Goal: Information Seeking & Learning: Learn about a topic

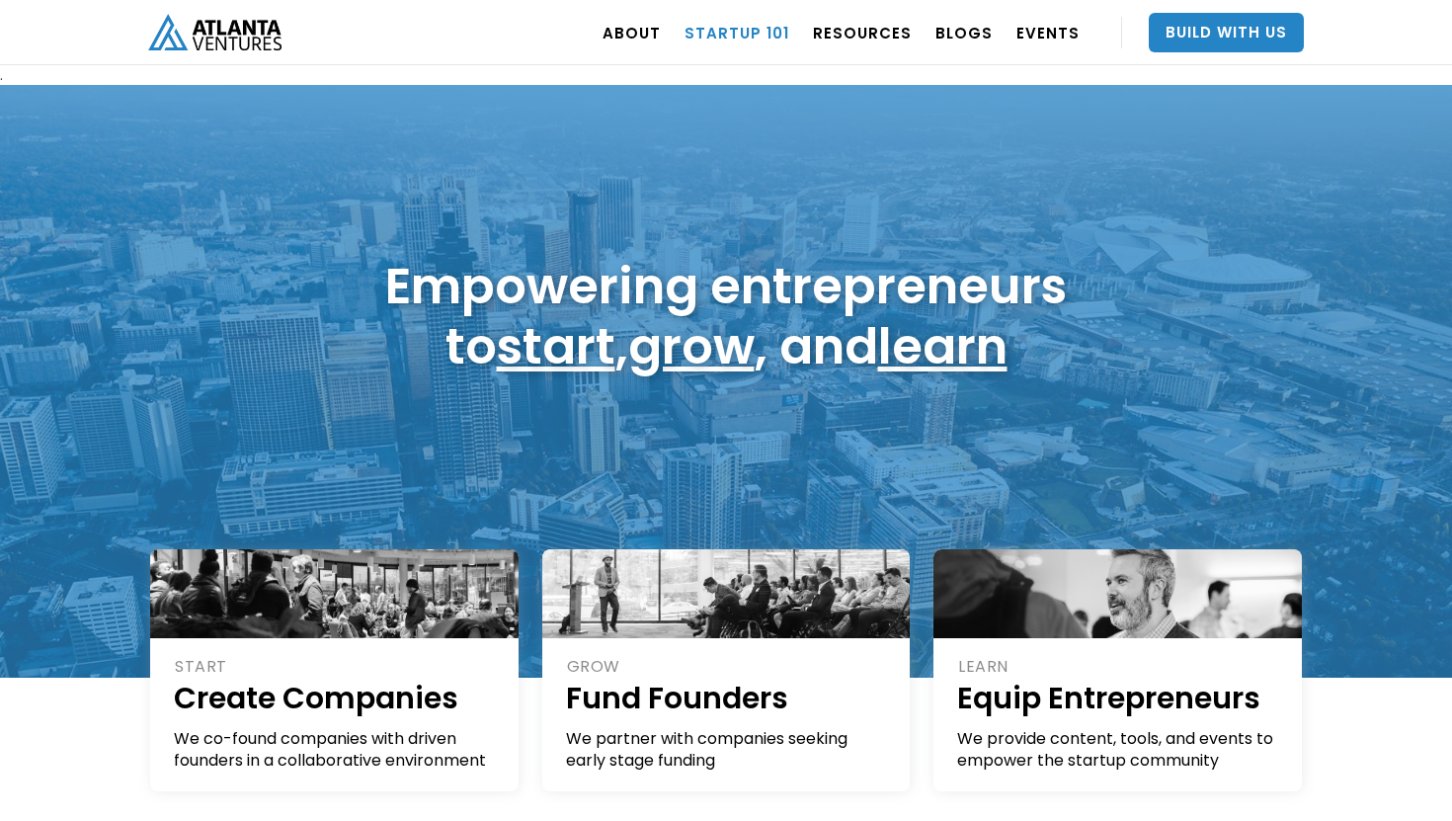
click at [729, 34] on link "Startup 101" at bounding box center [737, 32] width 105 height 55
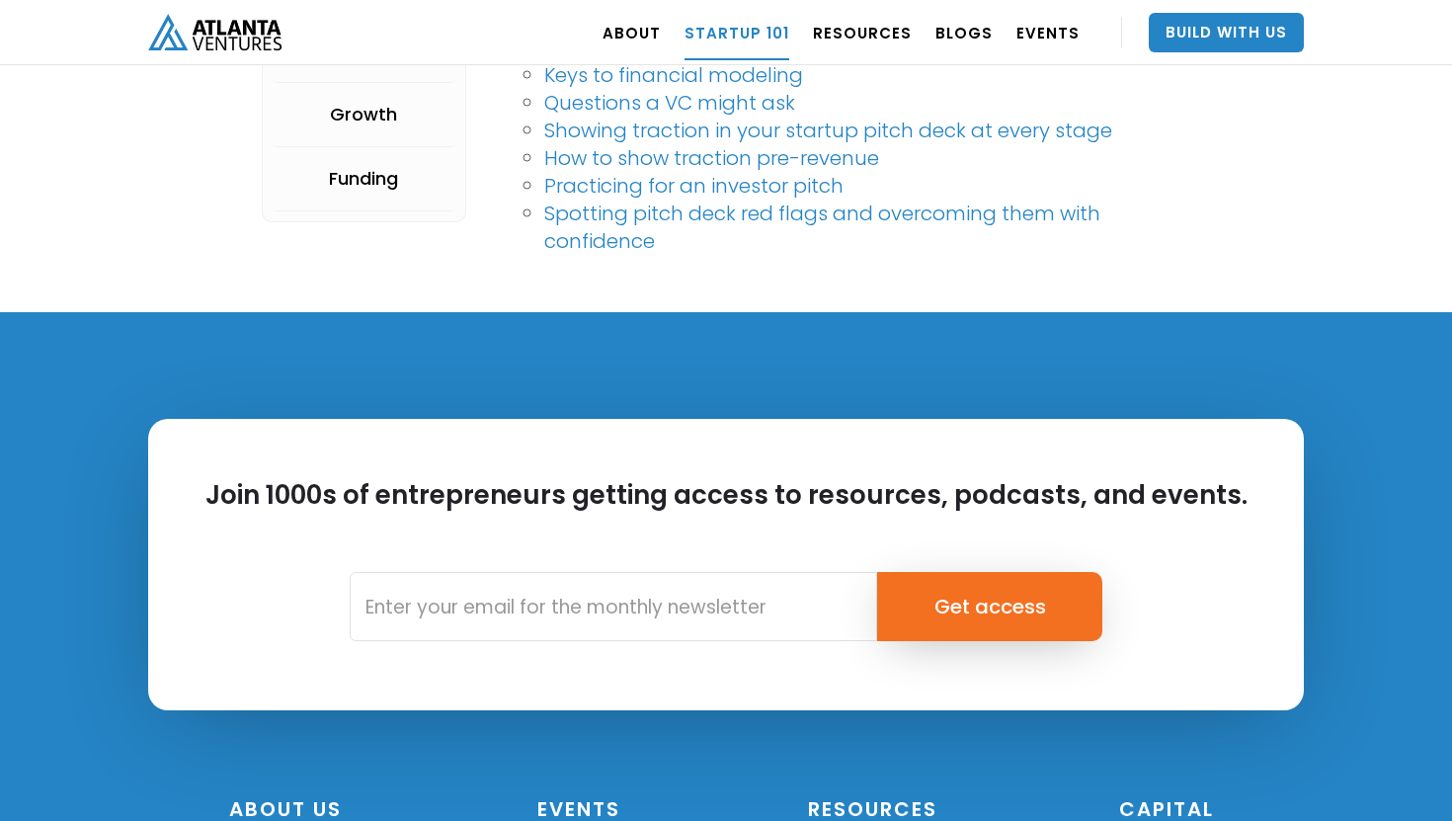
scroll to position [4743, 0]
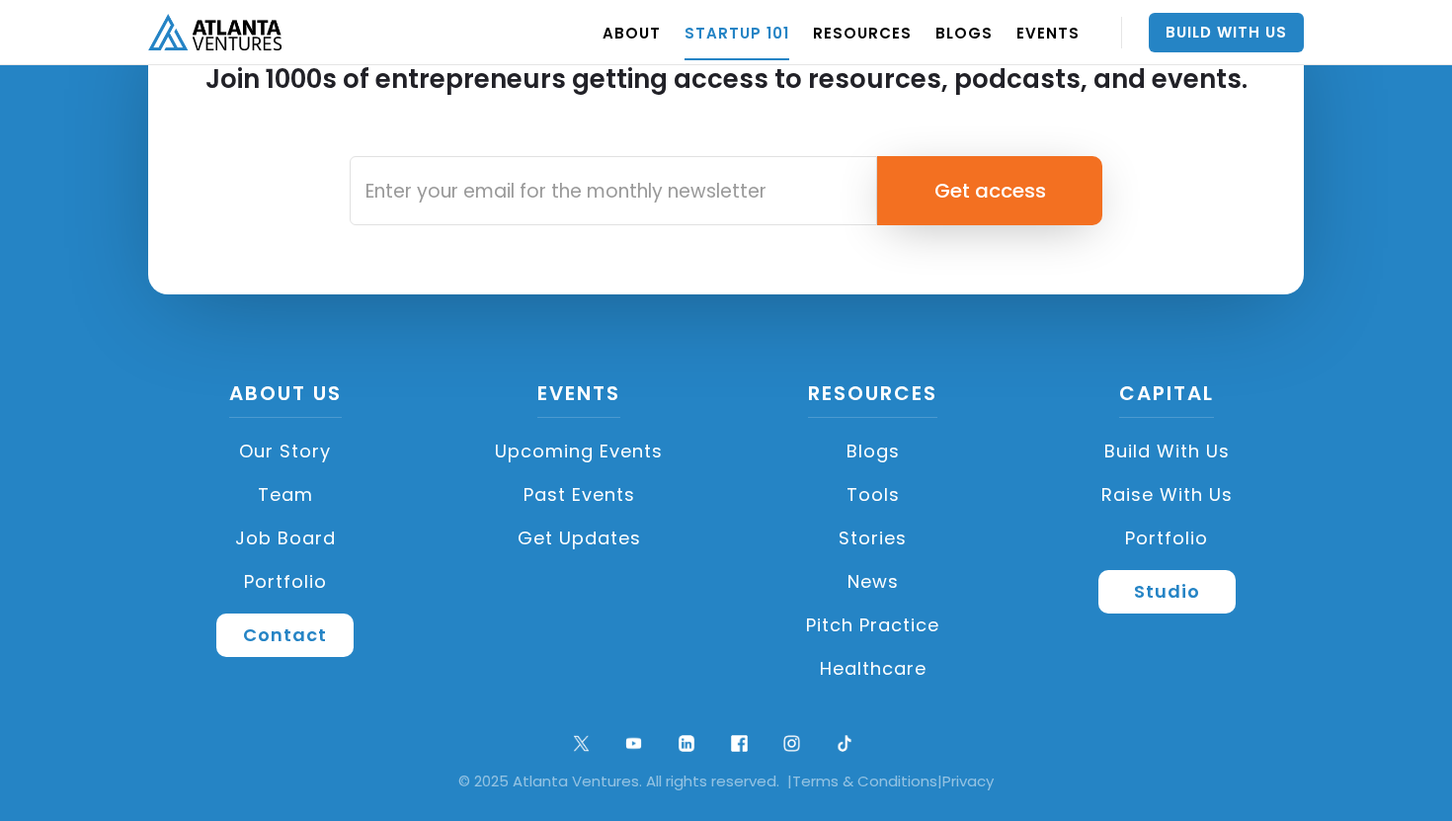
click at [309, 574] on link "Portfolio" at bounding box center [285, 581] width 275 height 43
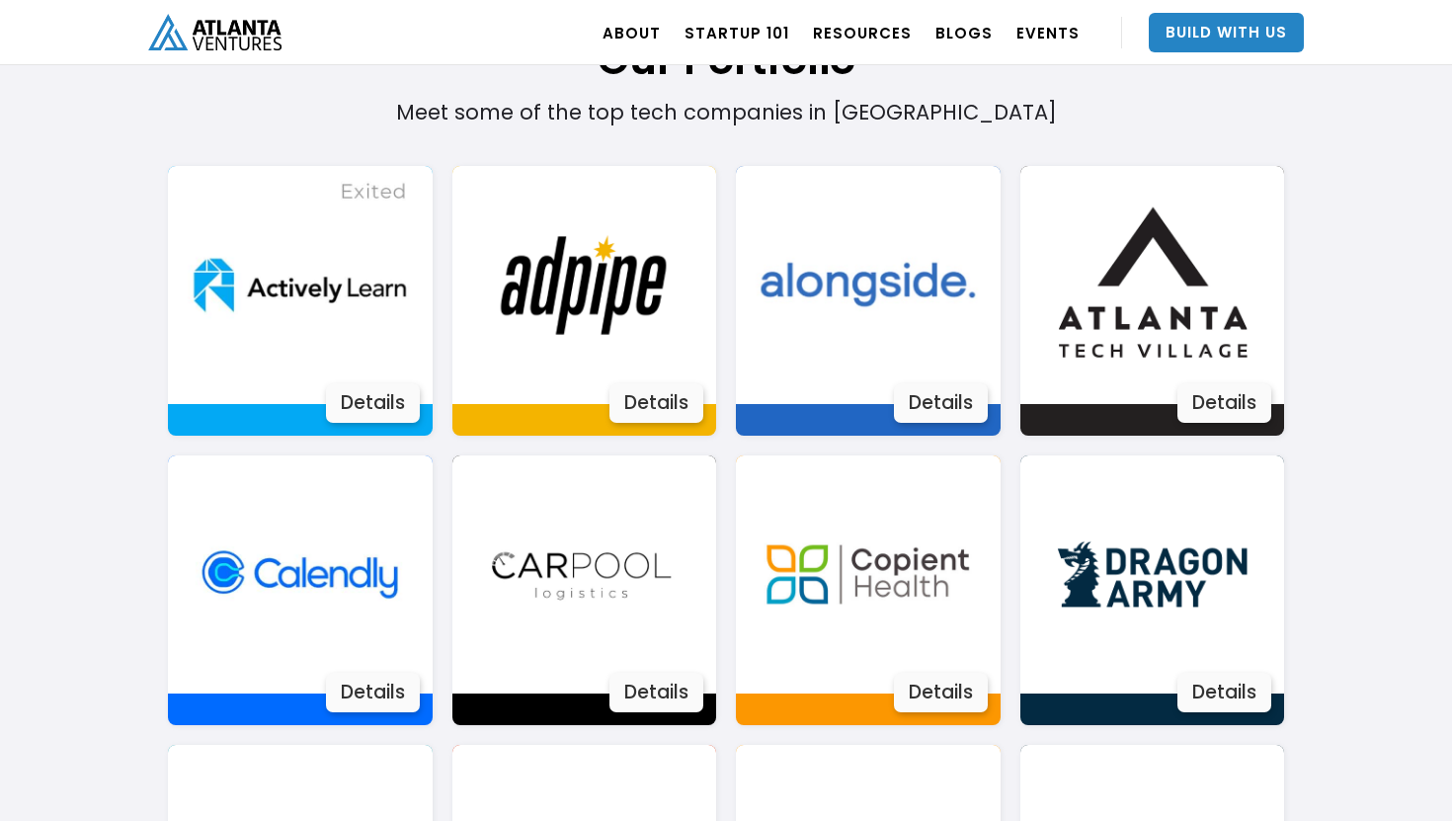
scroll to position [1331, 0]
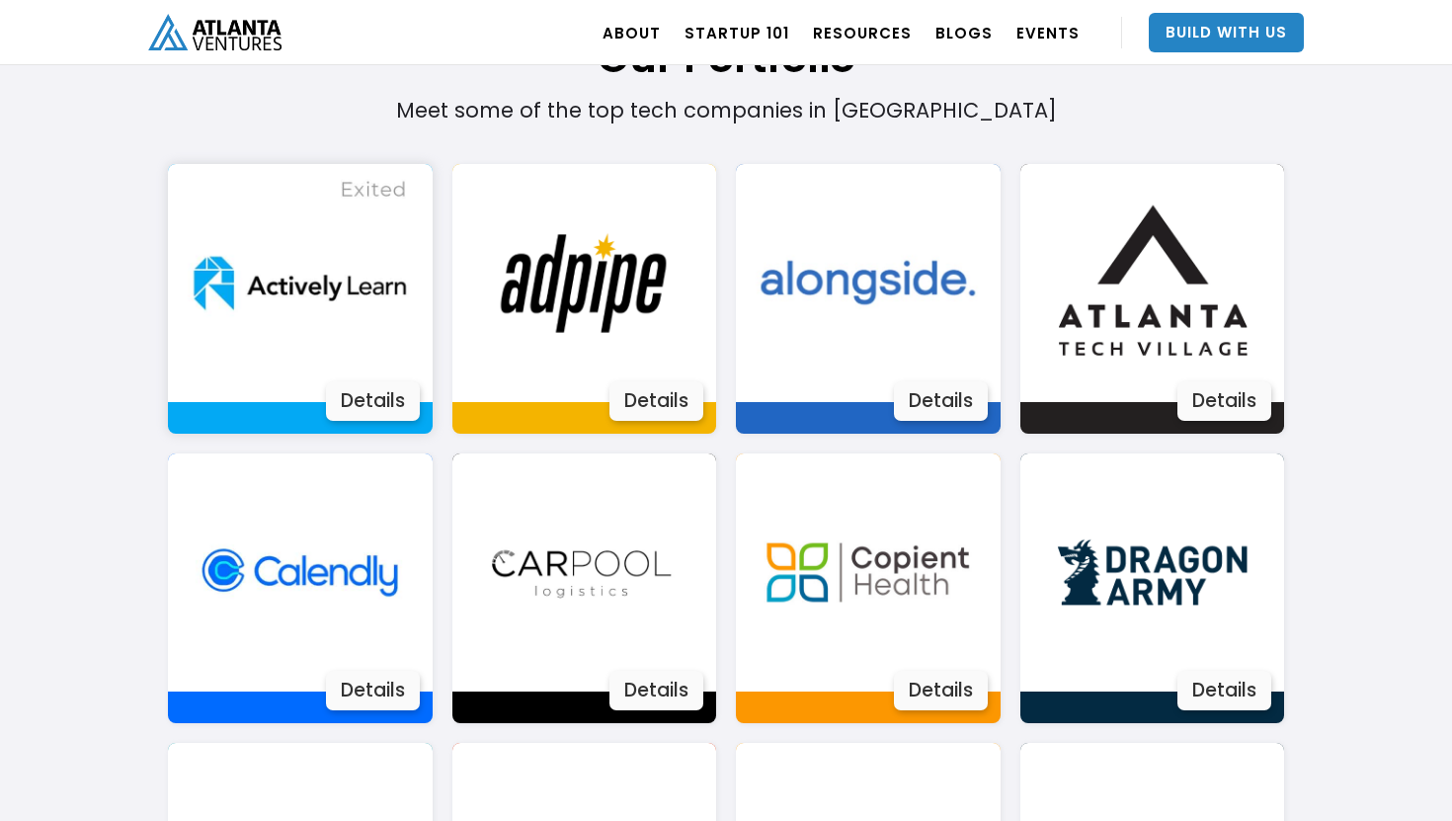
click at [361, 410] on div "Details" at bounding box center [373, 401] width 94 height 40
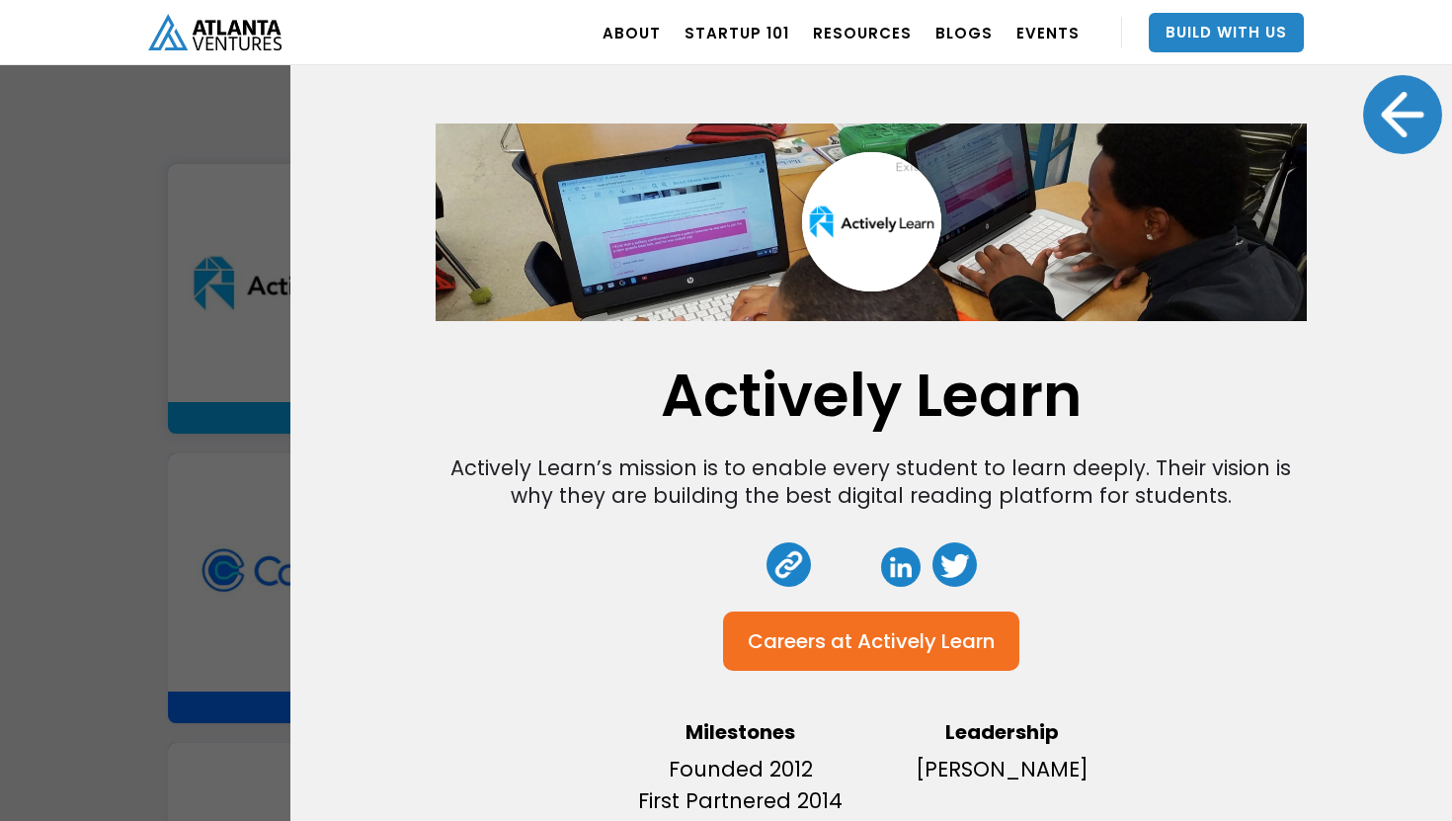
scroll to position [38, 0]
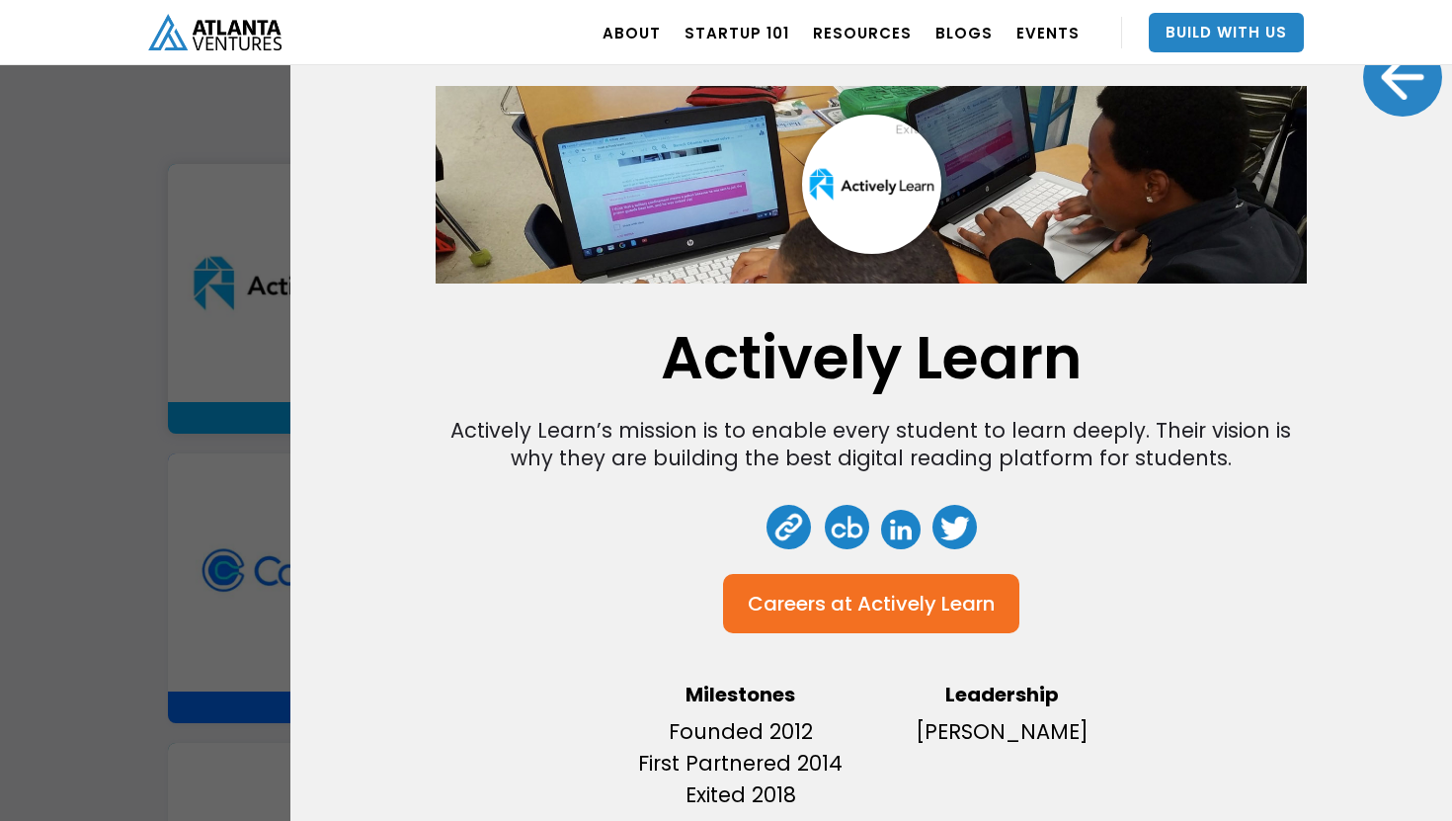
click at [1397, 96] on div at bounding box center [1402, 77] width 79 height 79
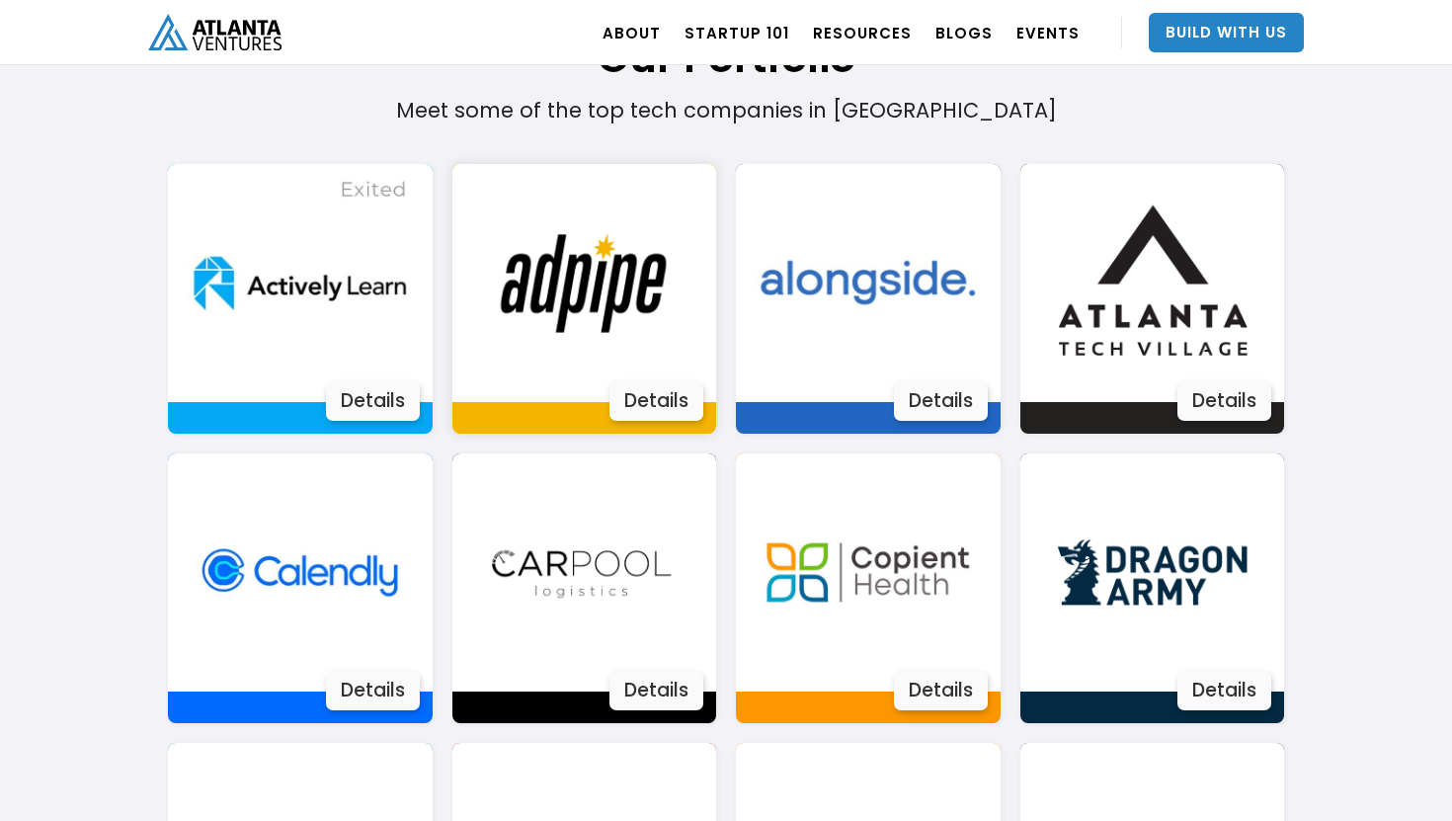
click at [582, 307] on img at bounding box center [584, 283] width 238 height 238
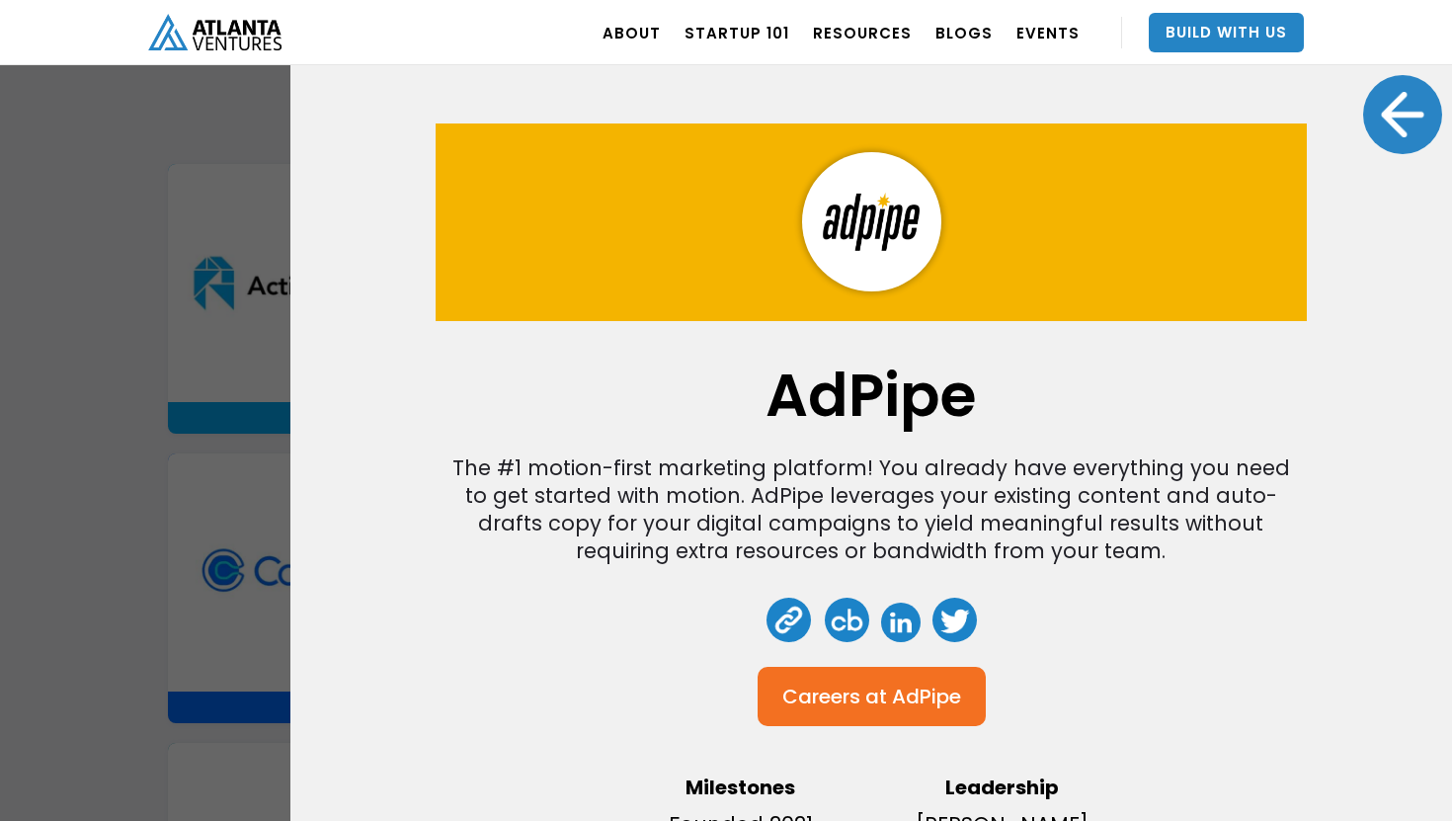
click at [1403, 137] on div at bounding box center [1402, 114] width 79 height 79
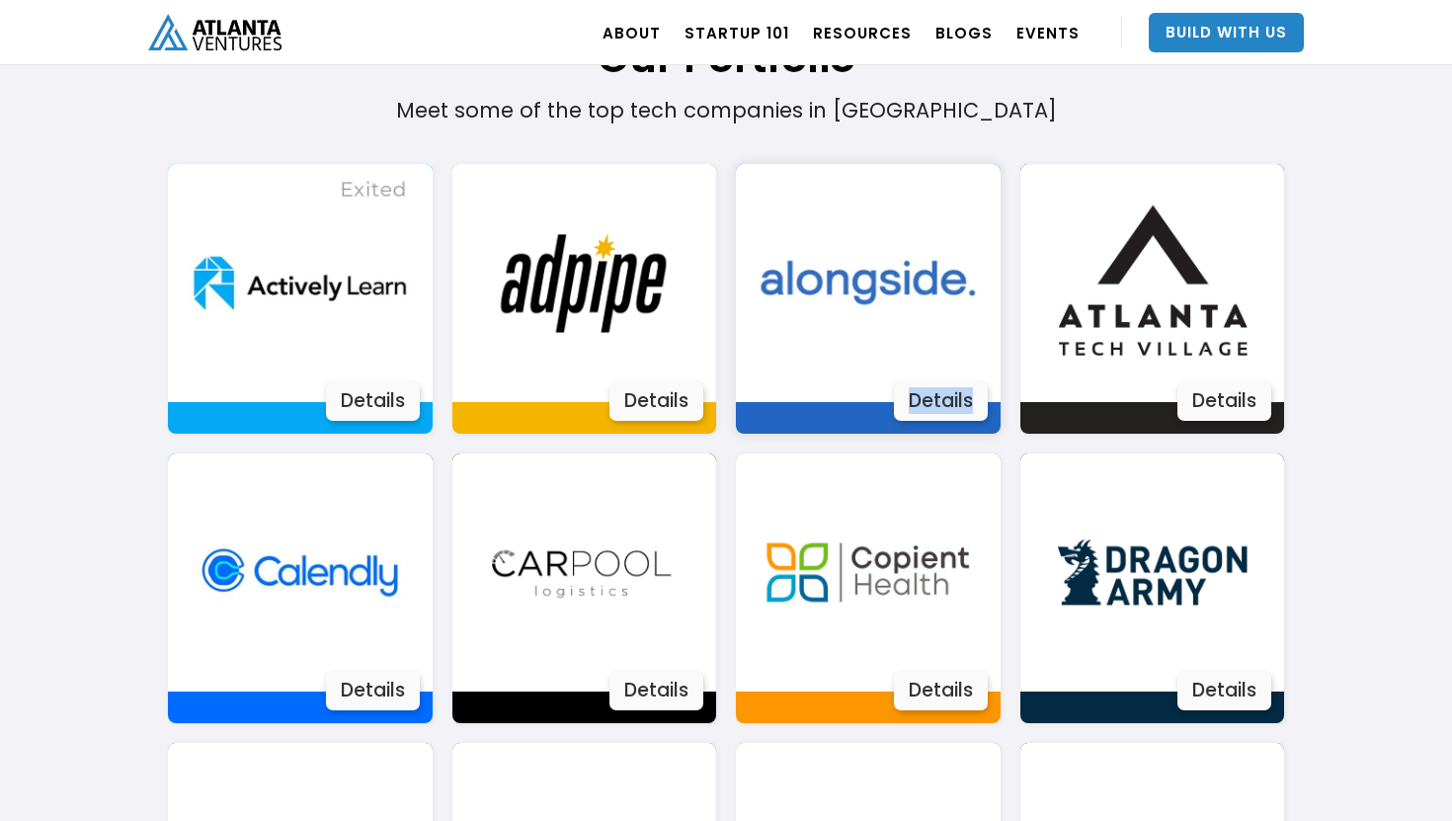
click at [895, 277] on img at bounding box center [868, 283] width 238 height 238
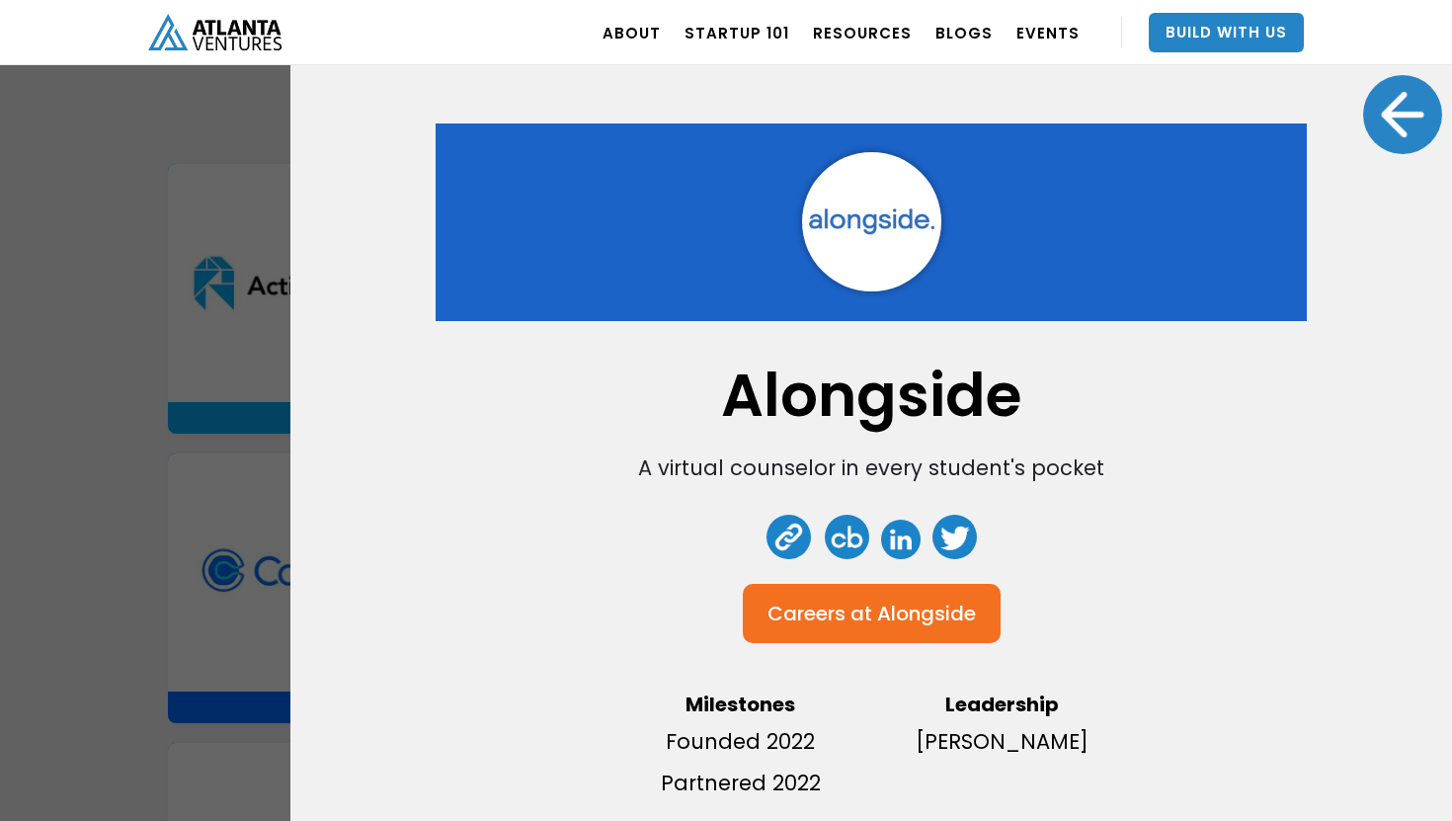
click at [790, 531] on link at bounding box center [789, 537] width 44 height 44
click at [1402, 145] on div at bounding box center [1402, 114] width 79 height 79
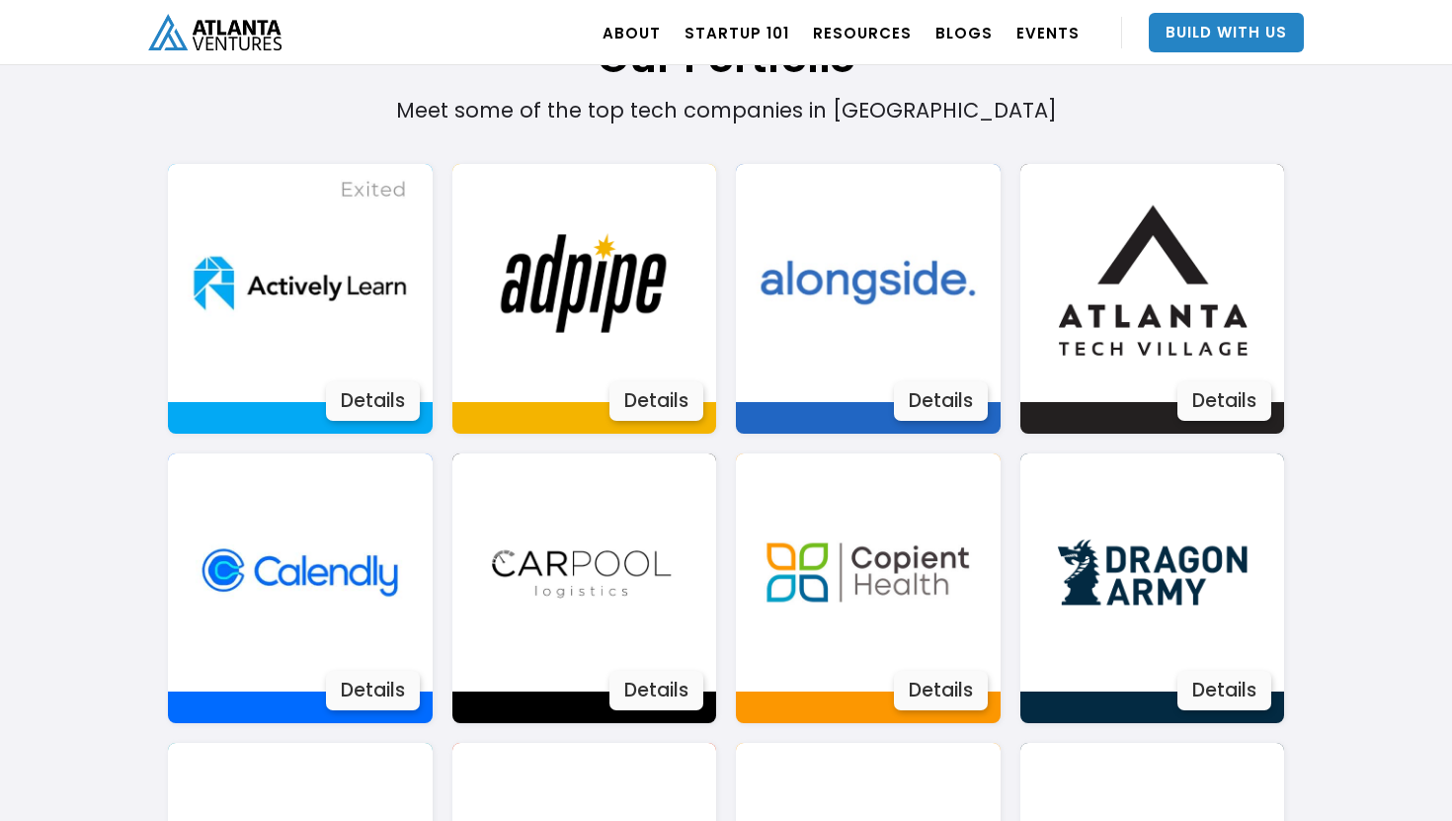
drag, startPoint x: 1116, startPoint y: 133, endPoint x: 1291, endPoint y: 335, distance: 266.8
click at [1175, 316] on img at bounding box center [1152, 283] width 238 height 238
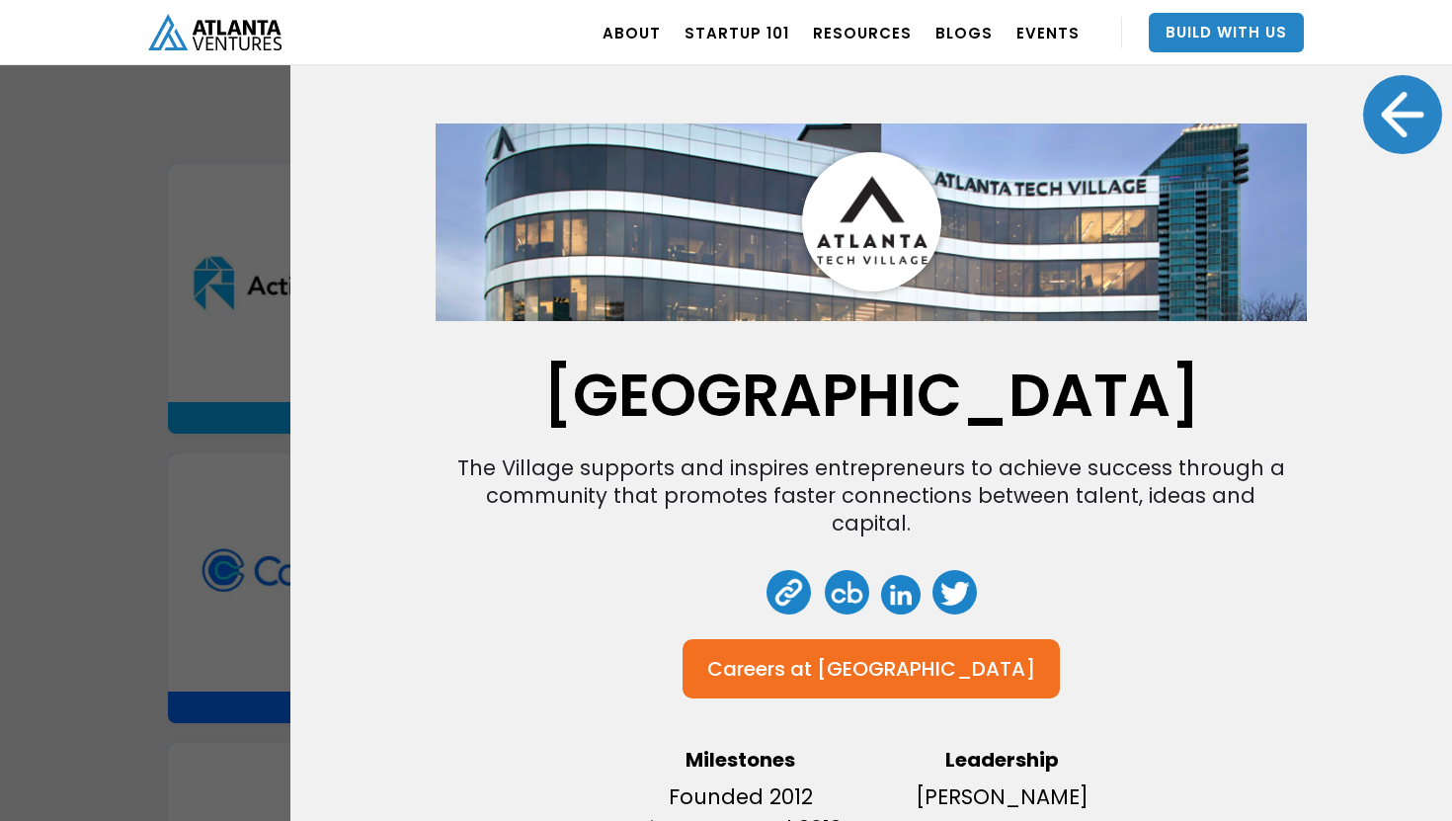
click at [1404, 131] on div at bounding box center [1402, 114] width 79 height 79
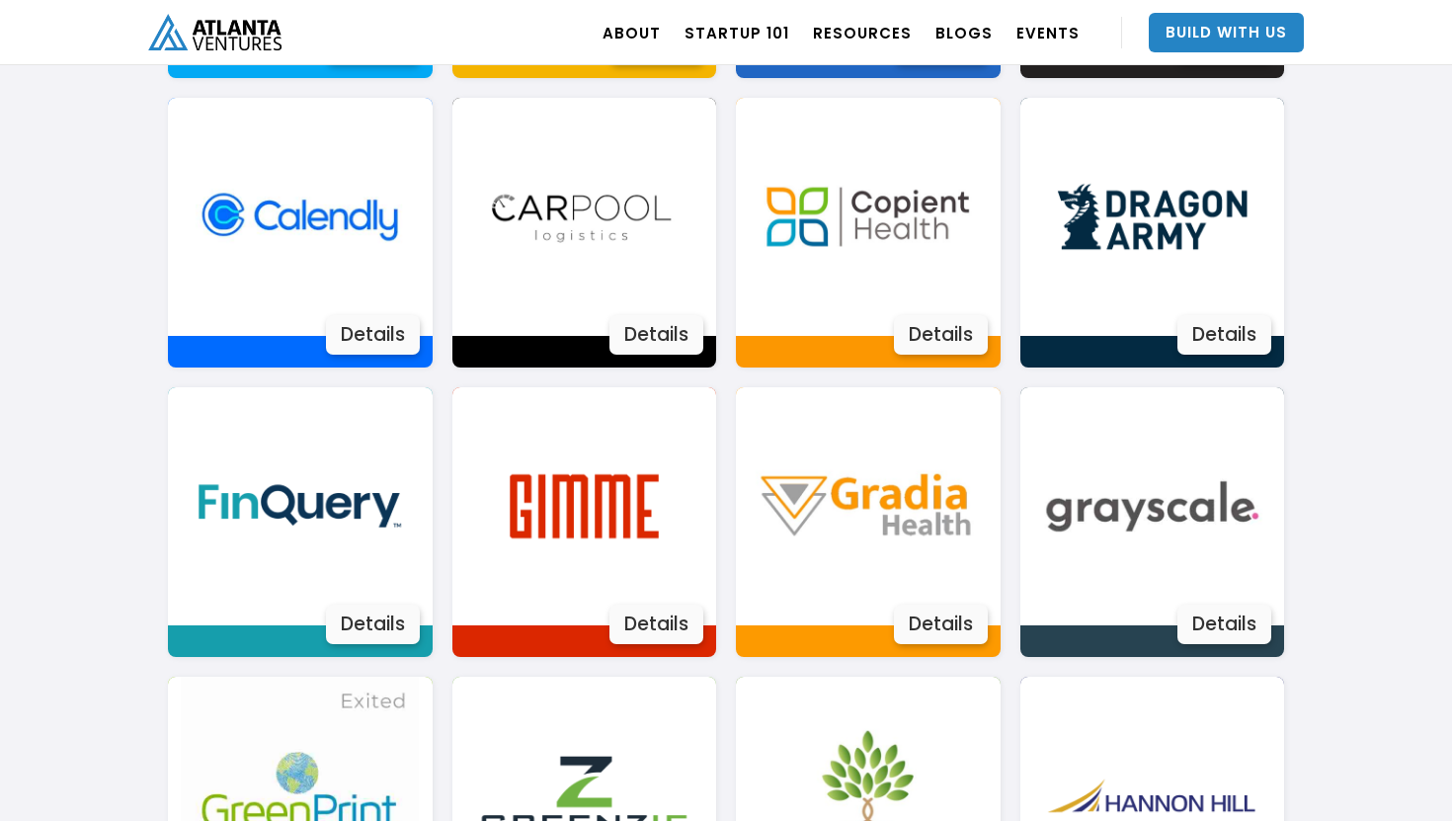
scroll to position [1690, 0]
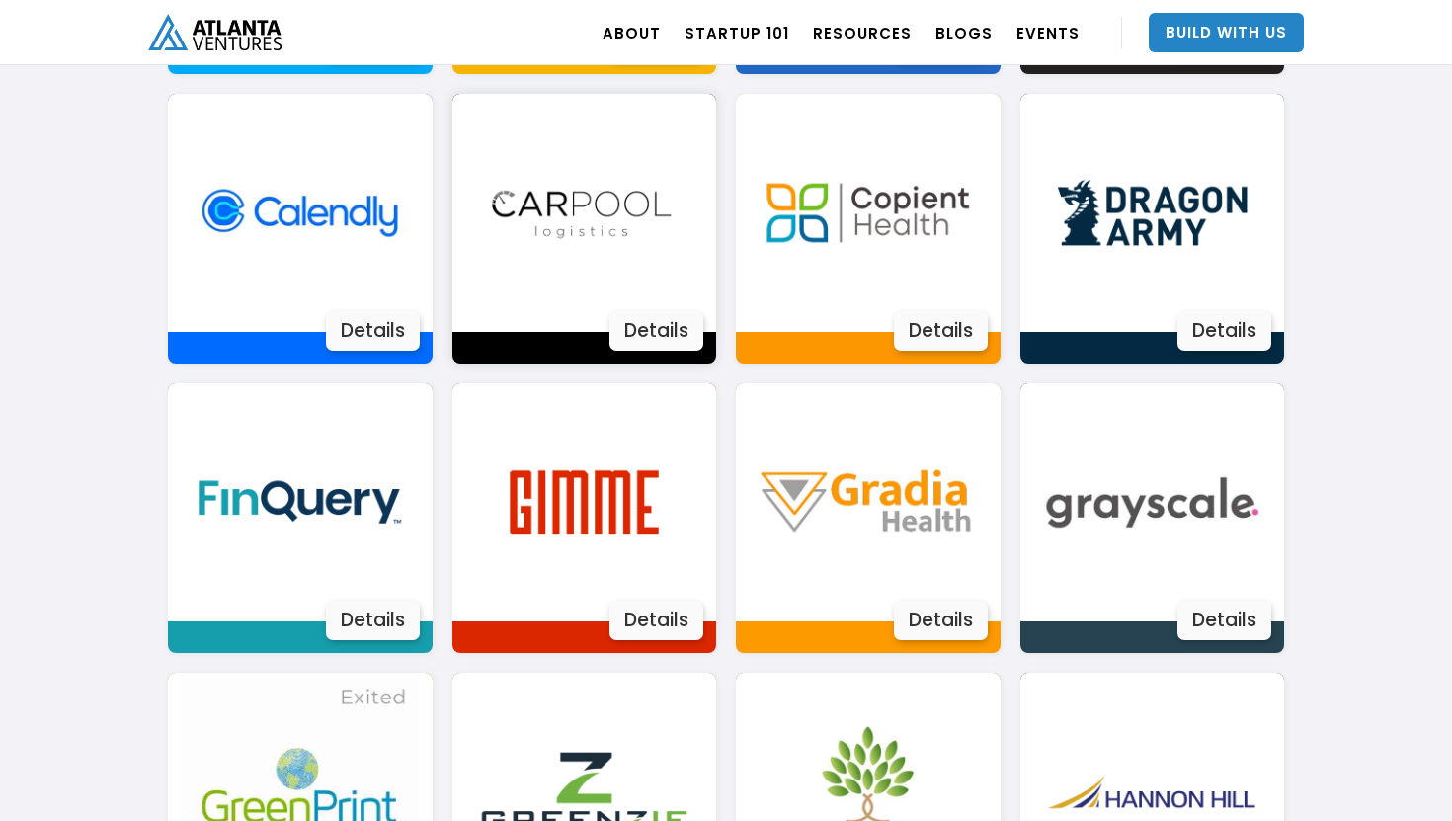
click at [607, 210] on img at bounding box center [584, 213] width 238 height 238
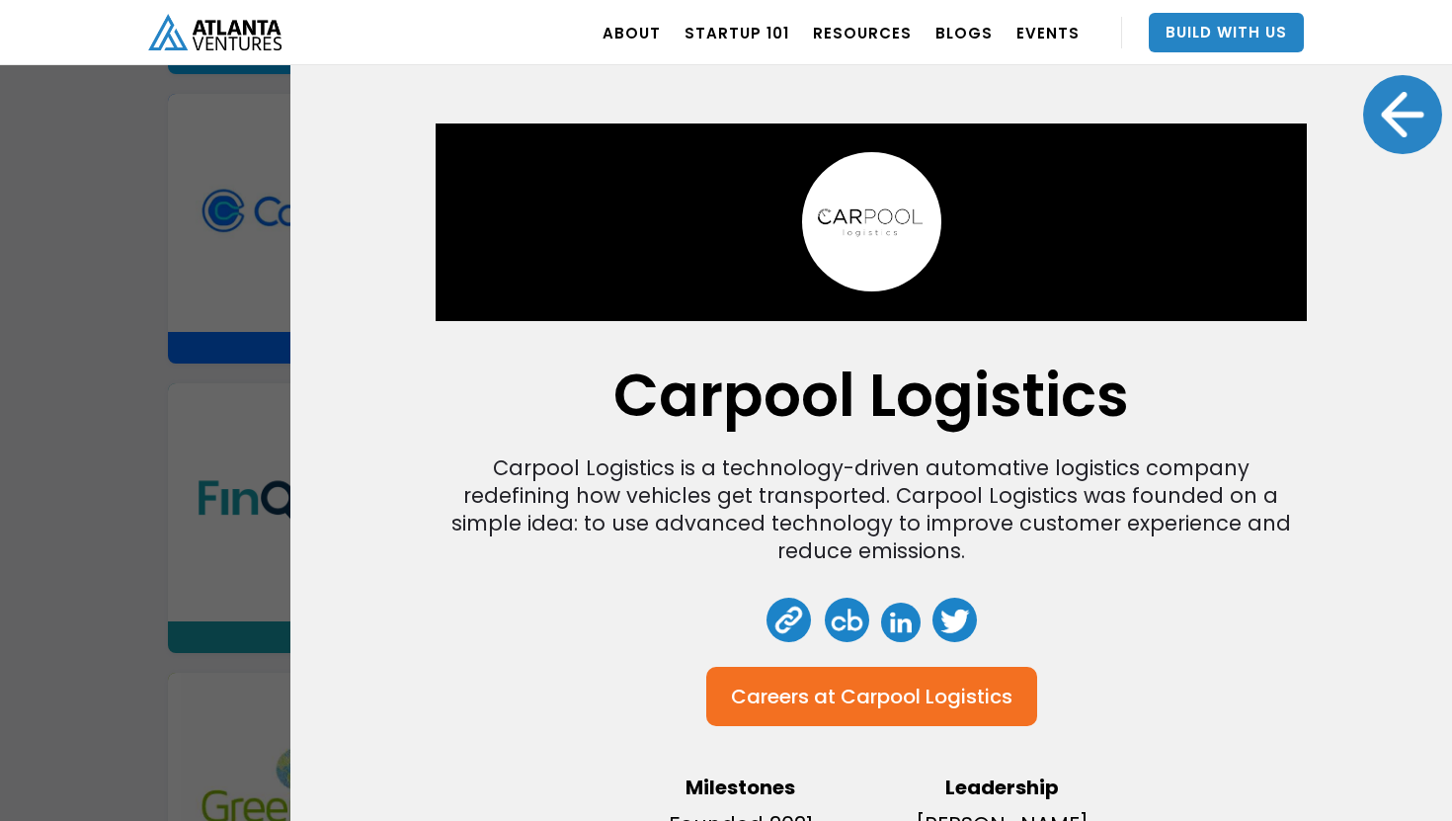
click at [1391, 116] on div at bounding box center [1402, 114] width 79 height 79
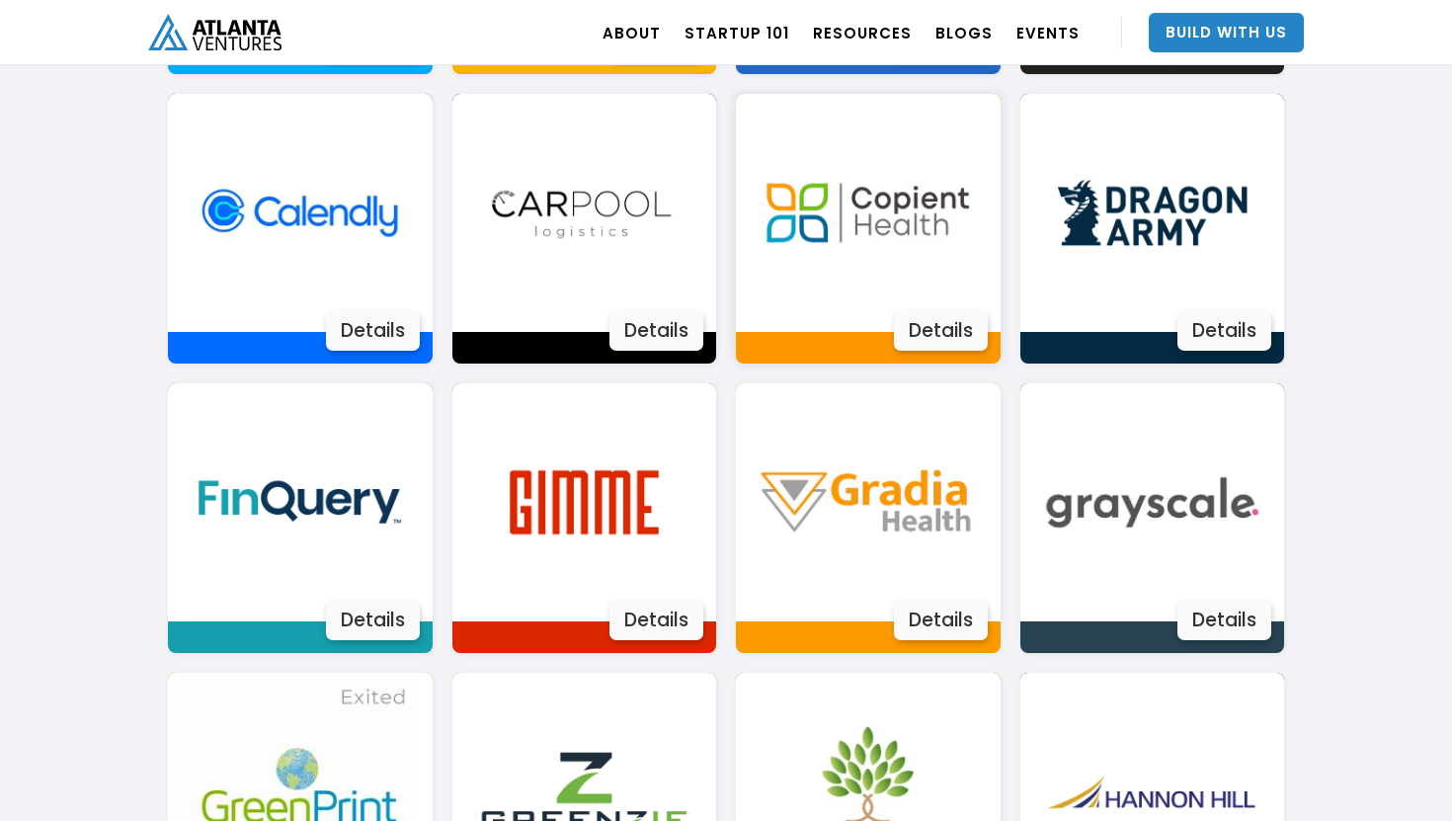
click at [874, 230] on img at bounding box center [868, 213] width 238 height 238
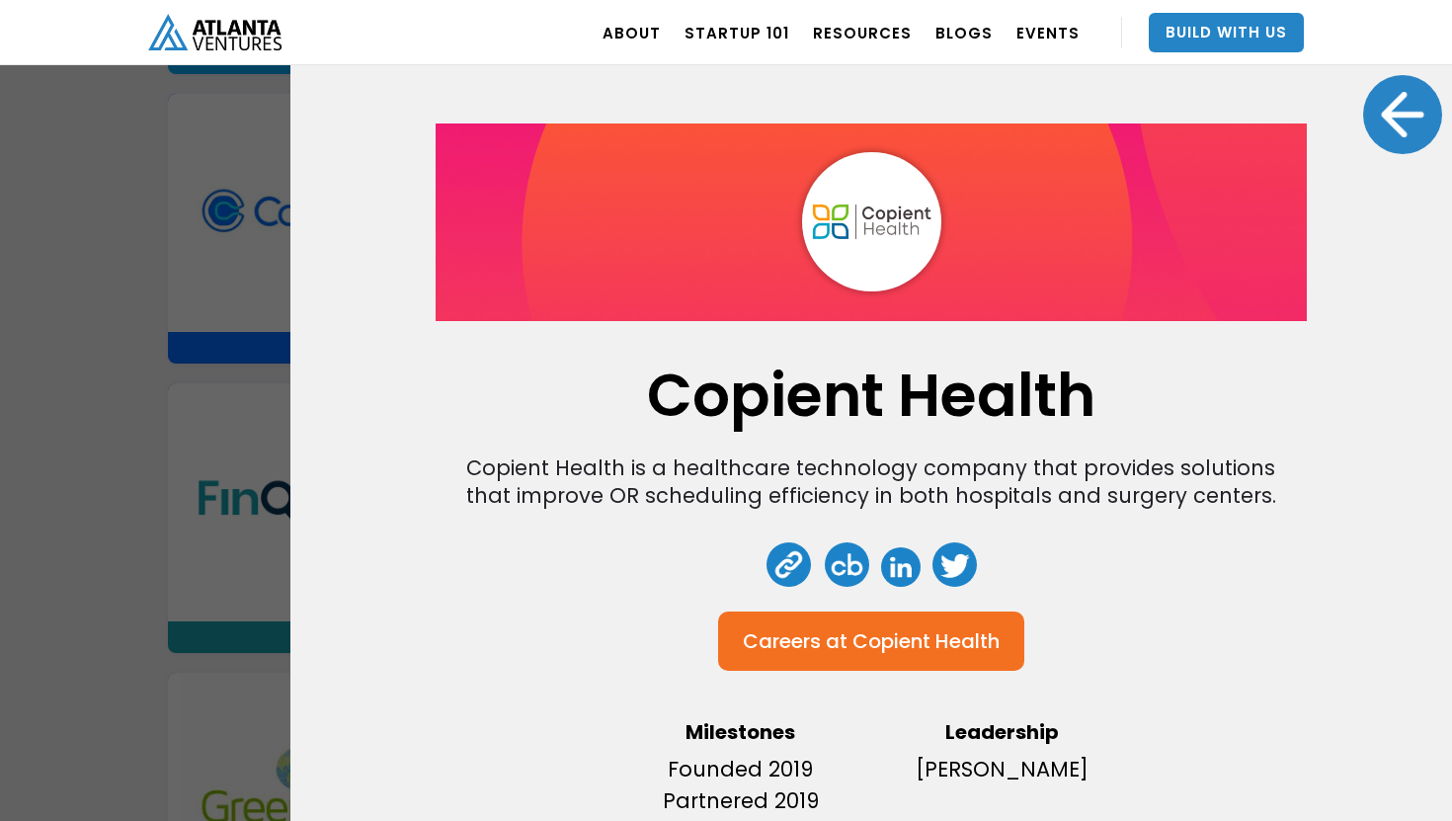
click at [1407, 100] on div at bounding box center [1402, 114] width 79 height 79
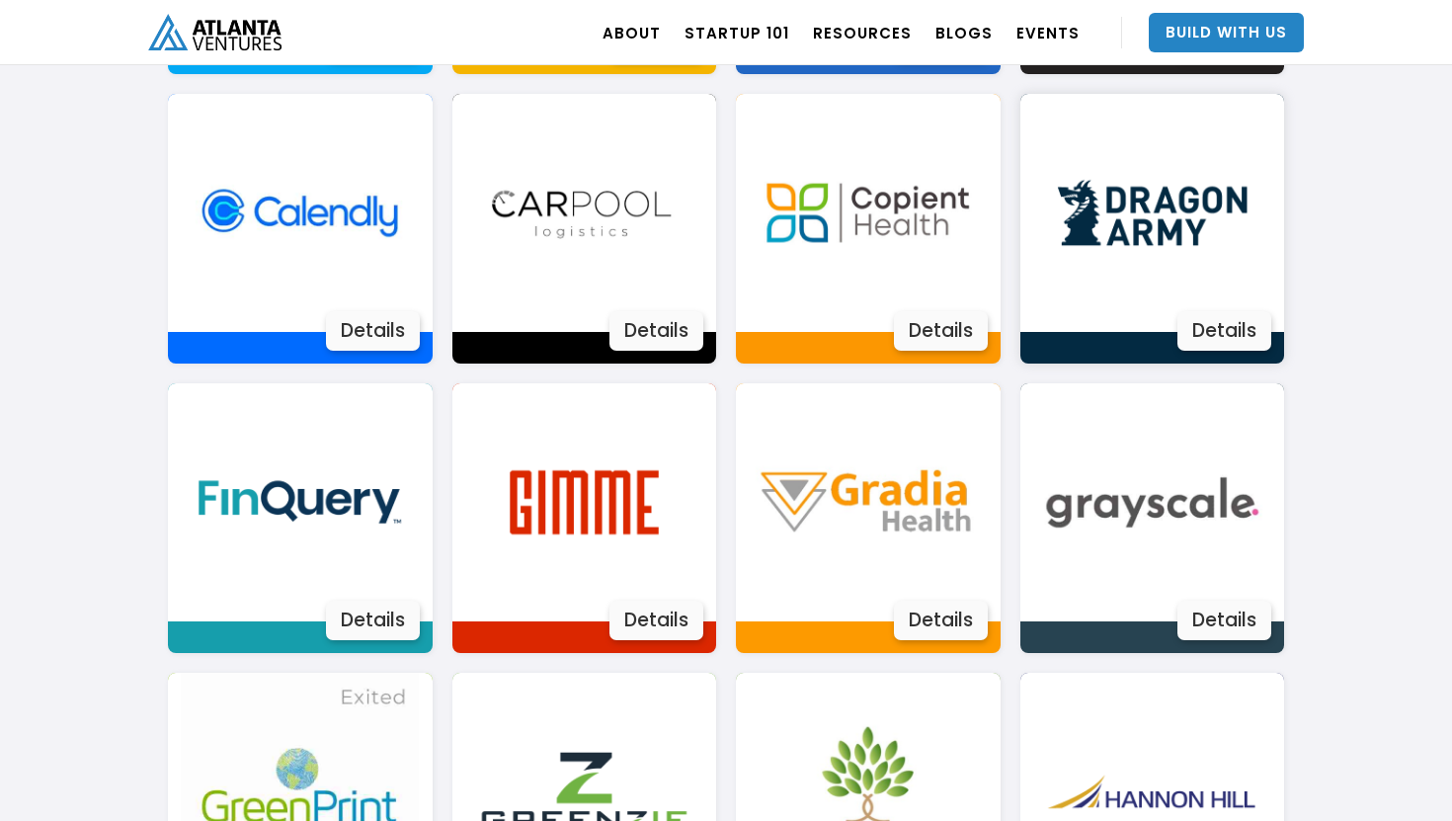
click at [1118, 201] on img at bounding box center [1152, 213] width 238 height 238
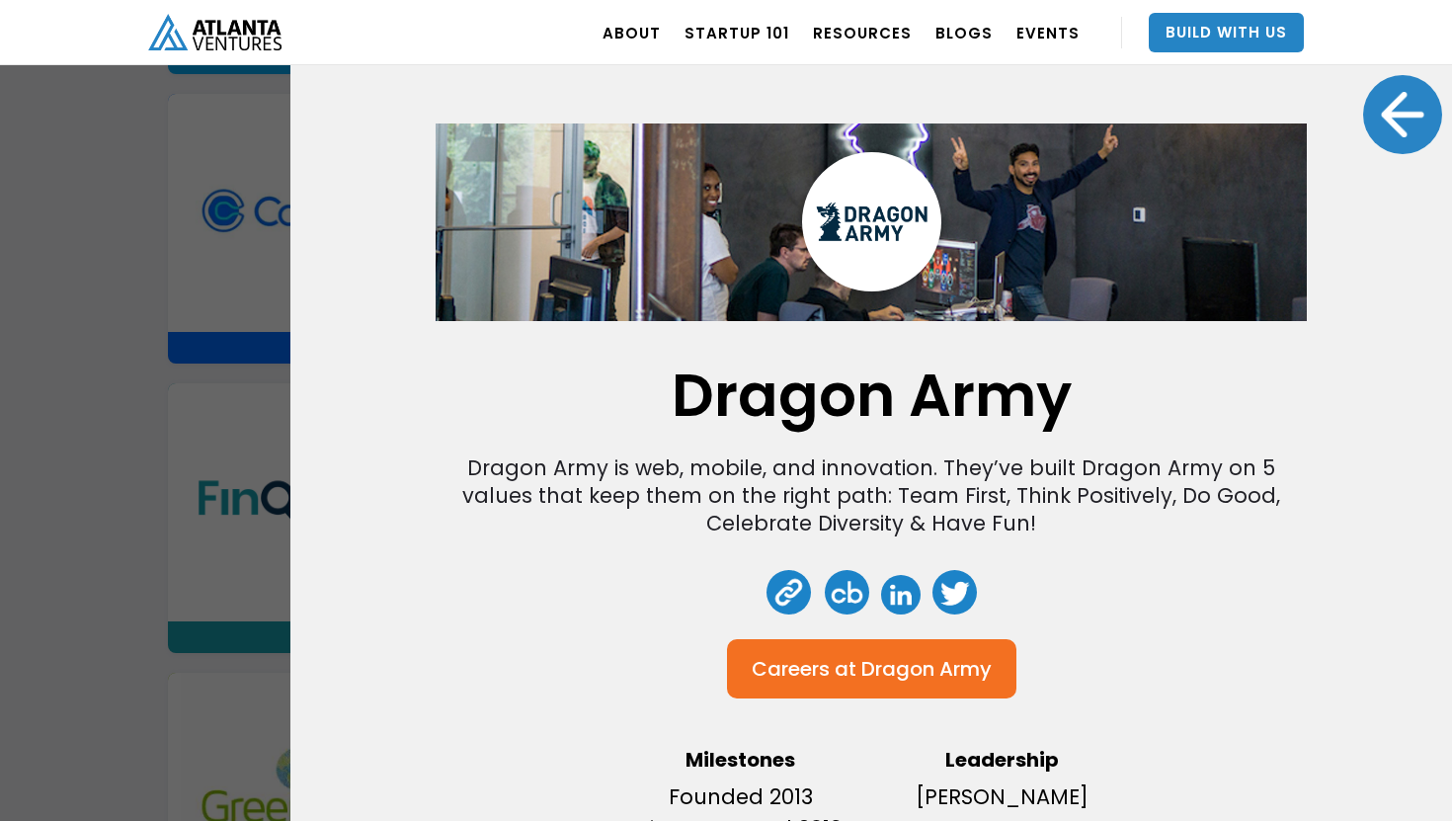
click at [1416, 122] on div at bounding box center [1402, 114] width 79 height 79
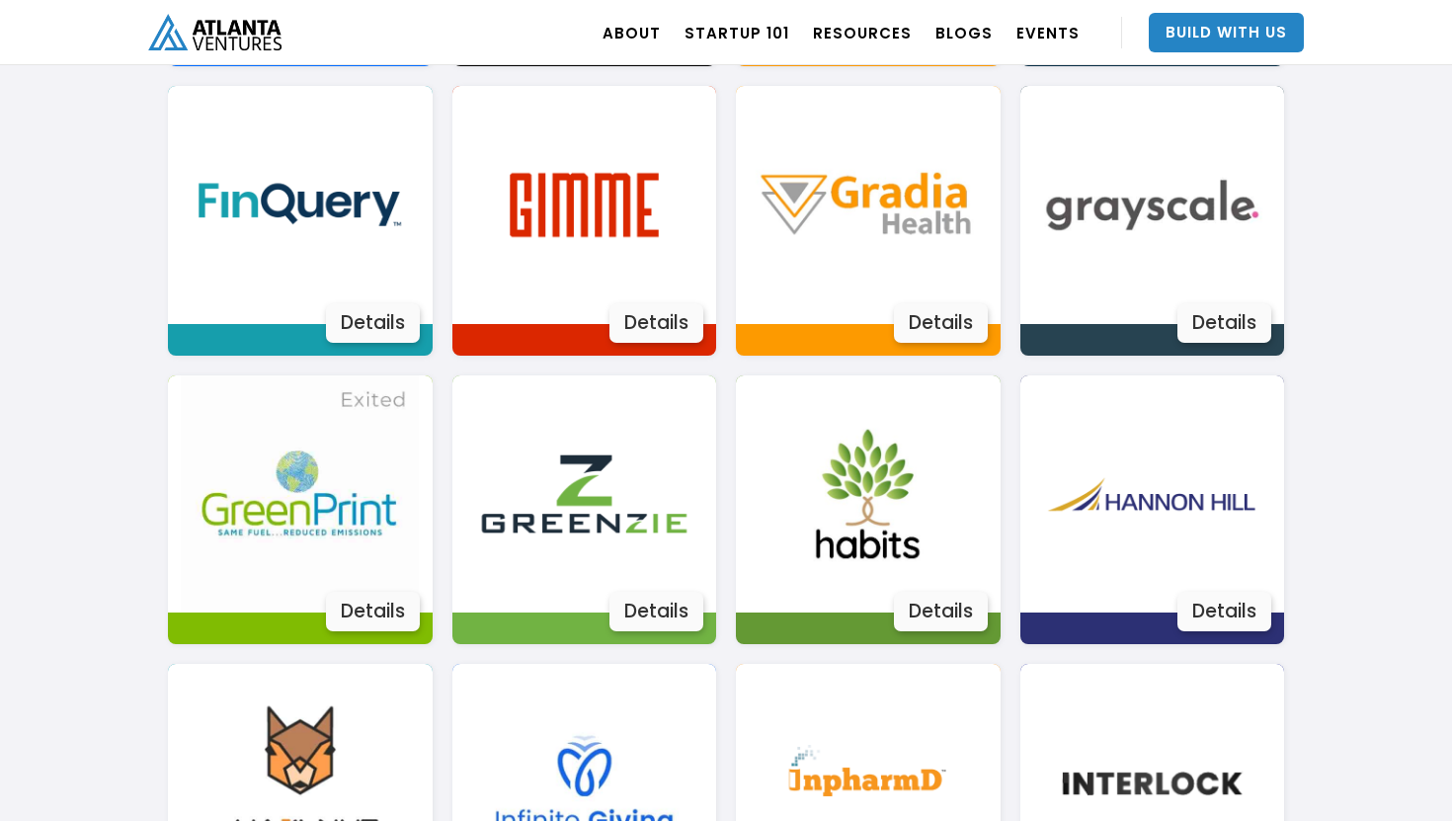
scroll to position [1992, 0]
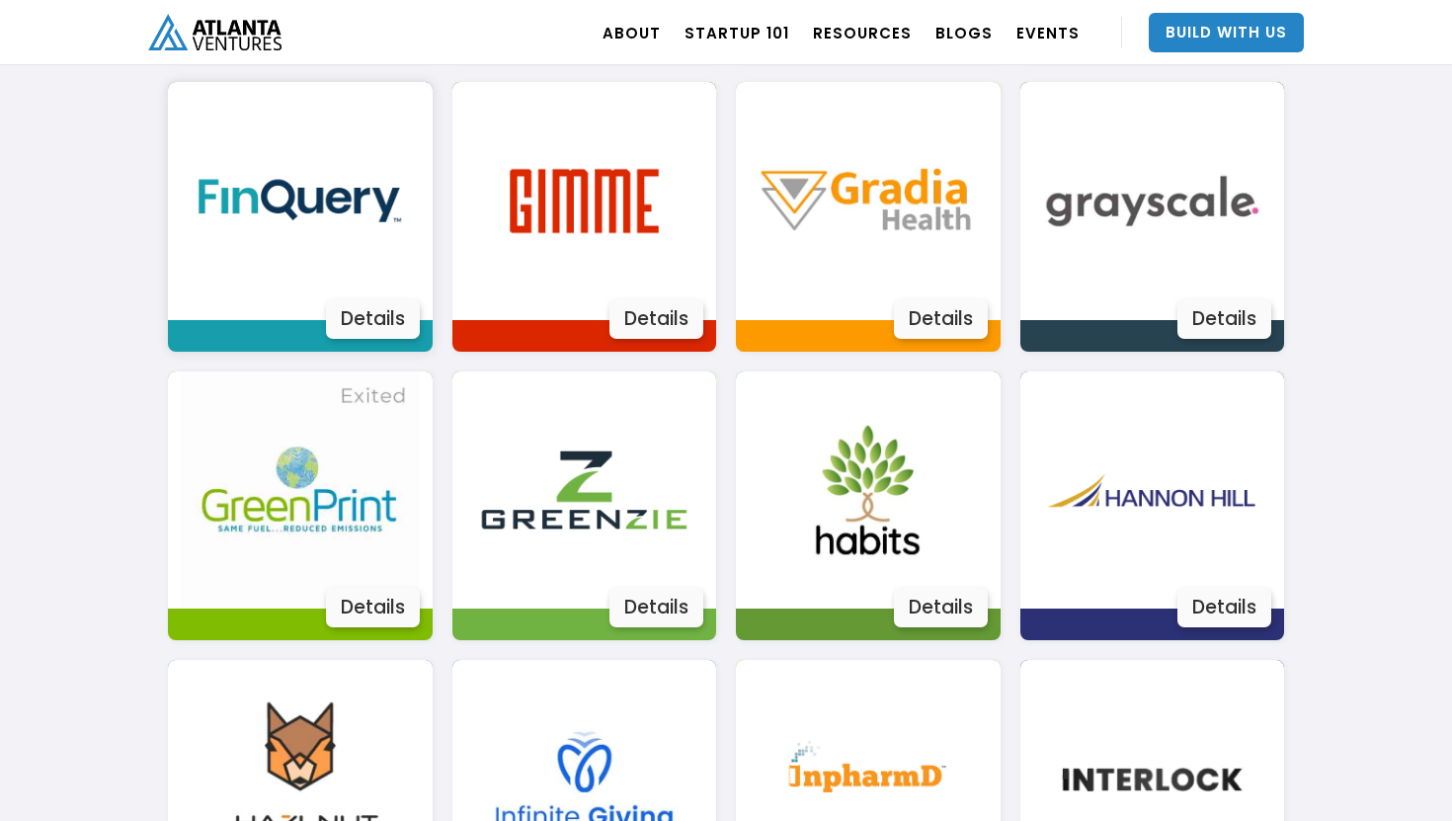
click at [240, 246] on img at bounding box center [300, 201] width 238 height 238
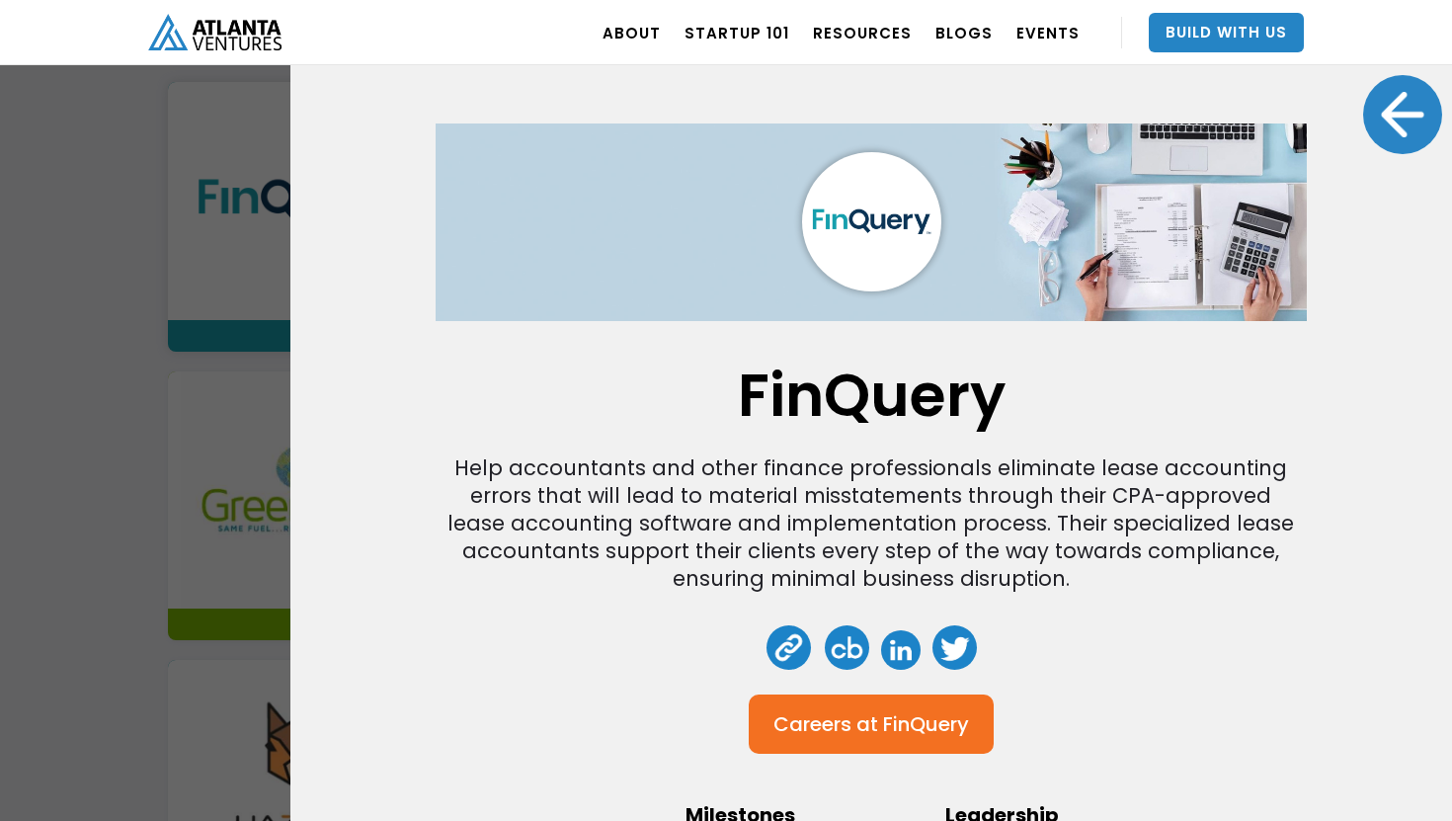
click at [1425, 124] on div at bounding box center [1402, 114] width 79 height 79
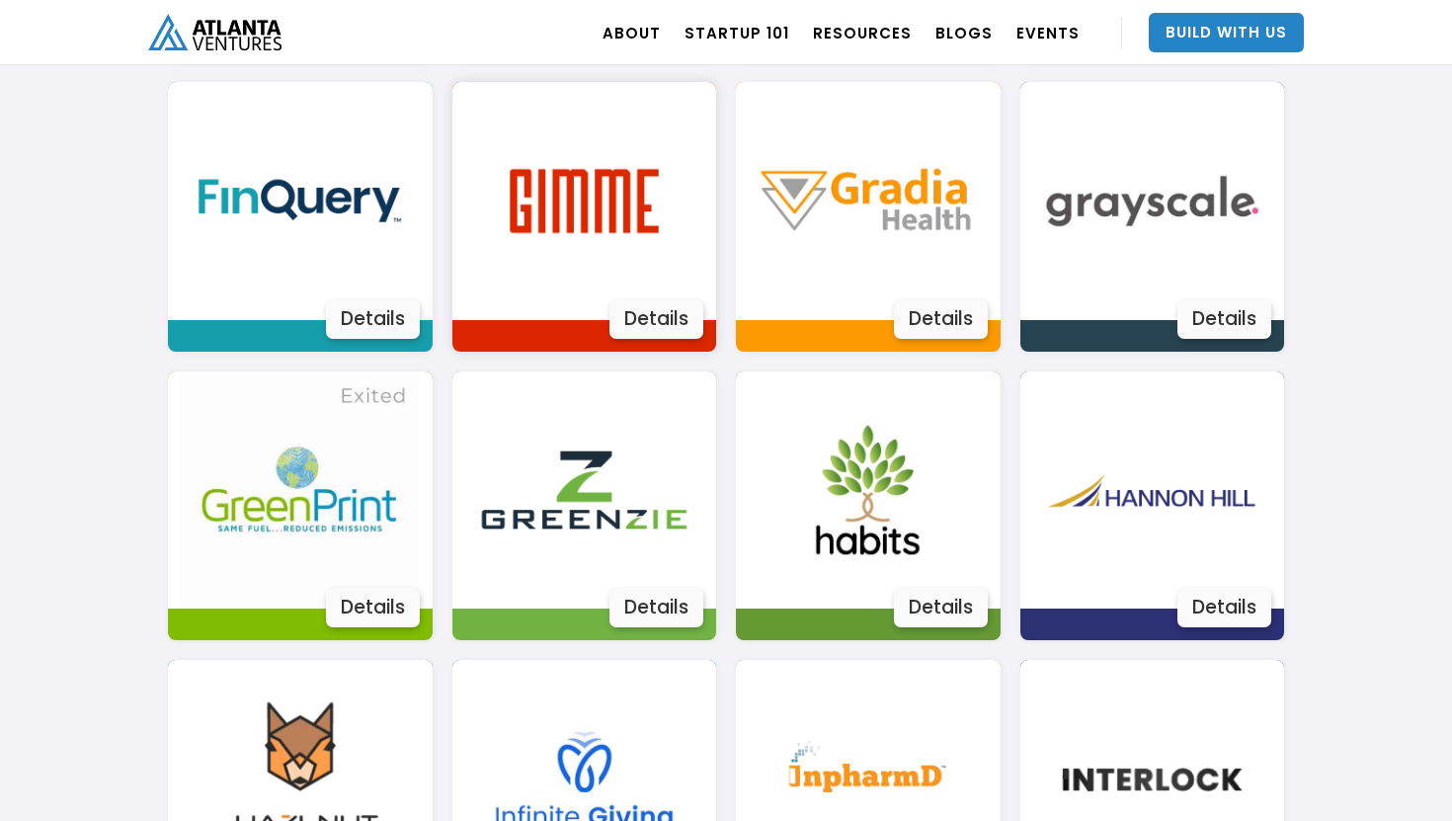
click at [647, 200] on img at bounding box center [584, 201] width 238 height 238
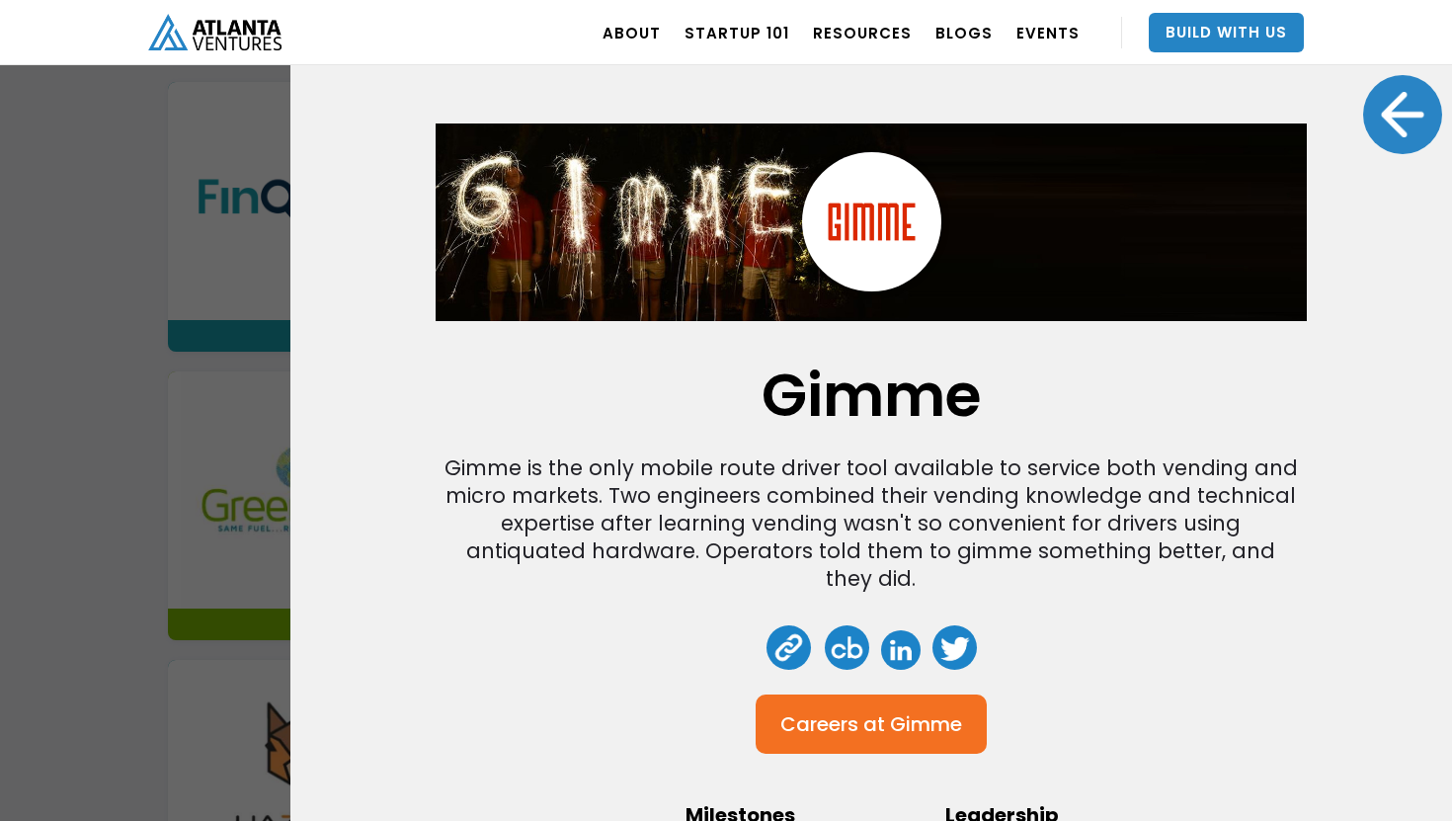
click at [1404, 120] on div at bounding box center [1402, 114] width 79 height 79
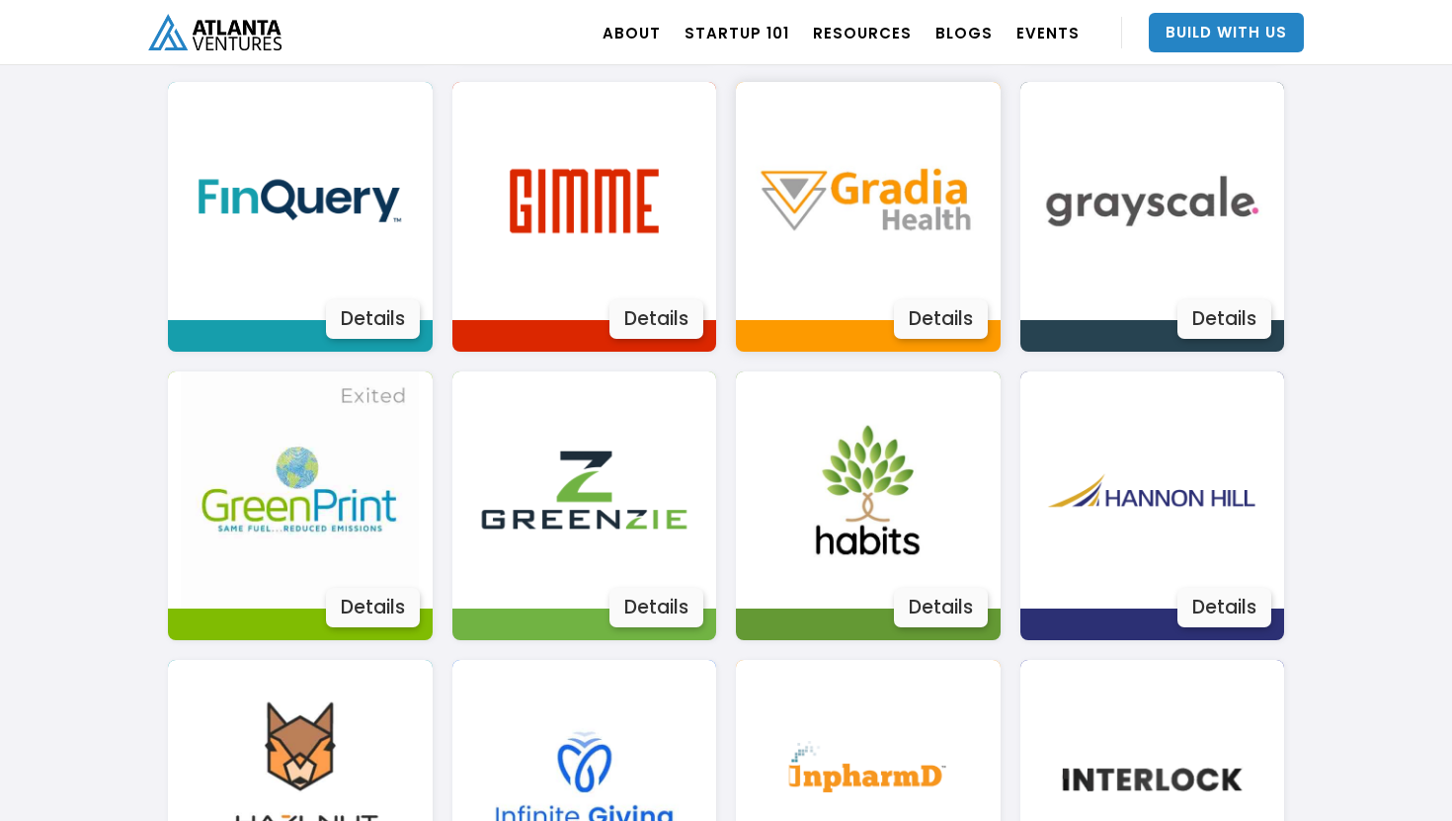
click at [918, 263] on img at bounding box center [868, 201] width 238 height 238
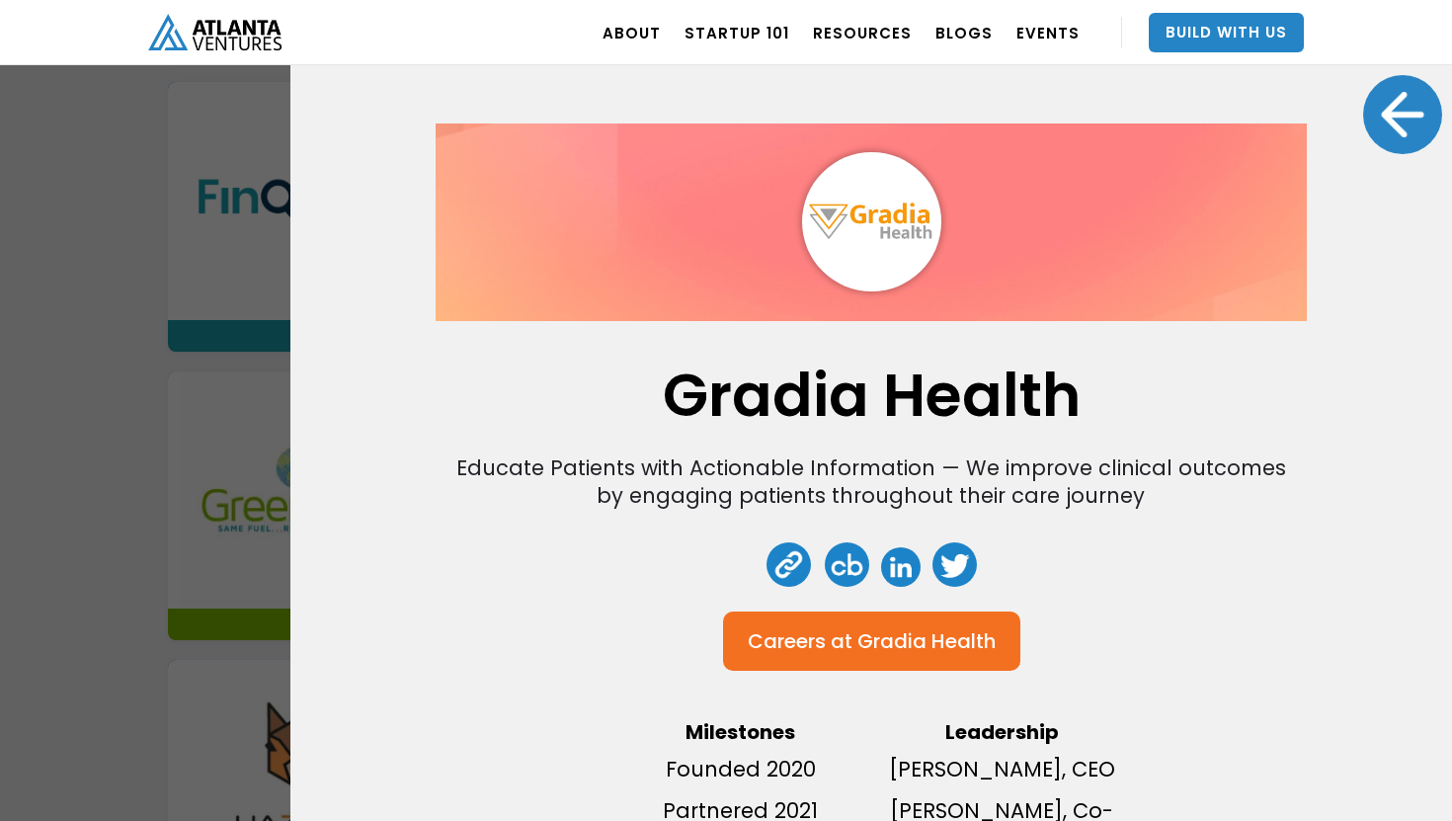
click at [1423, 119] on div at bounding box center [1402, 114] width 79 height 79
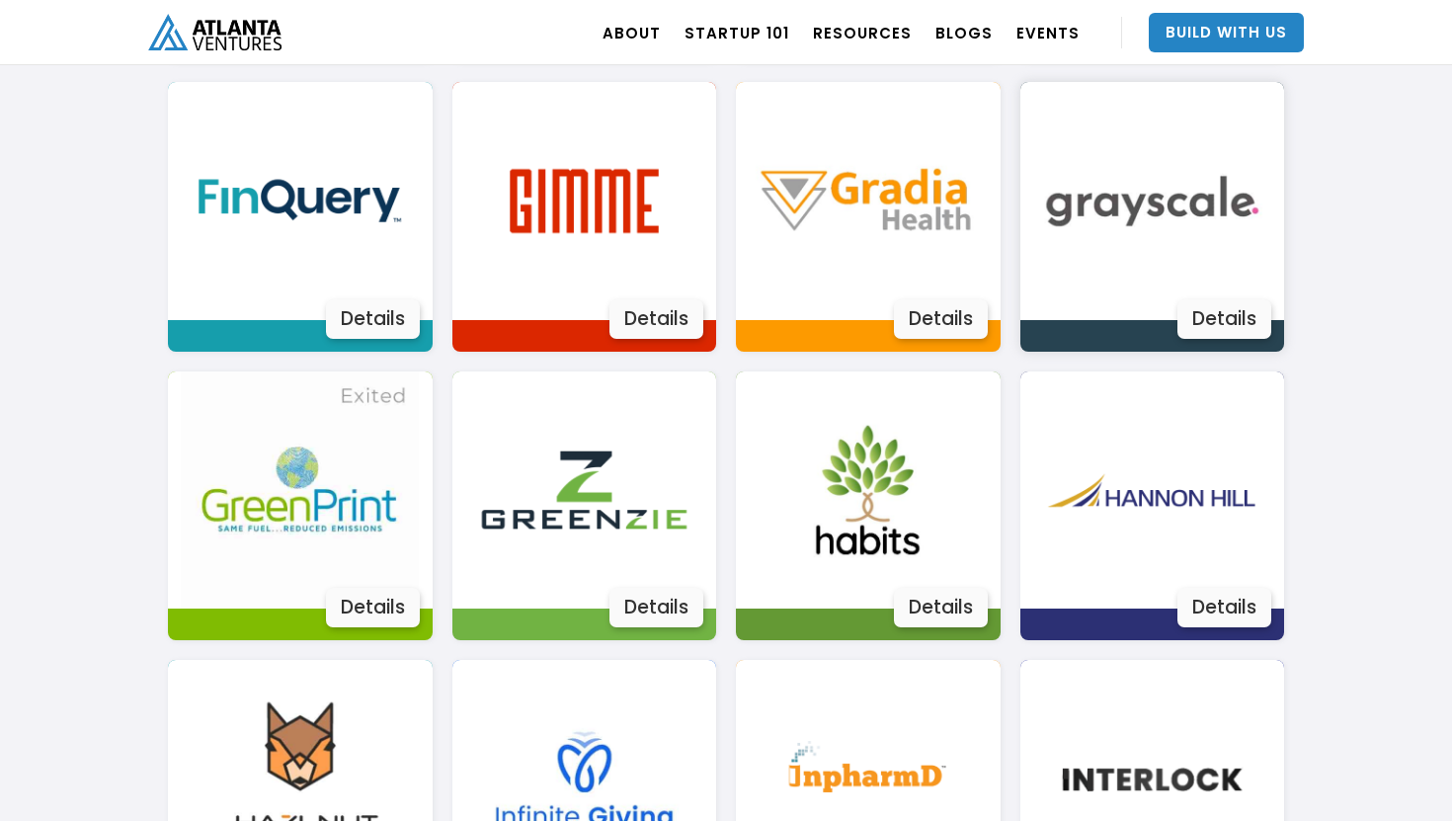
click at [1201, 211] on img at bounding box center [1152, 201] width 238 height 238
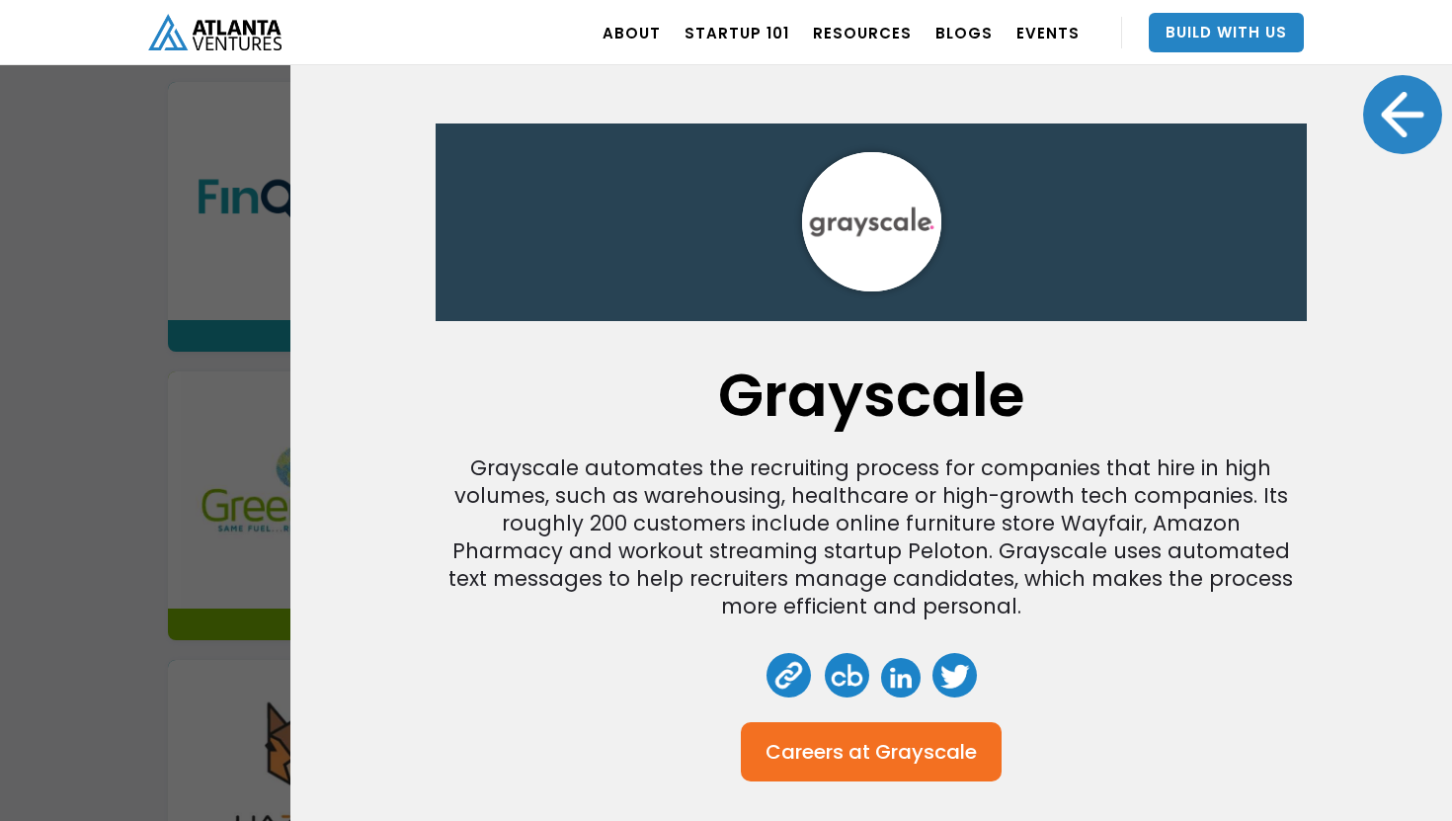
click at [1411, 123] on div at bounding box center [1402, 114] width 79 height 79
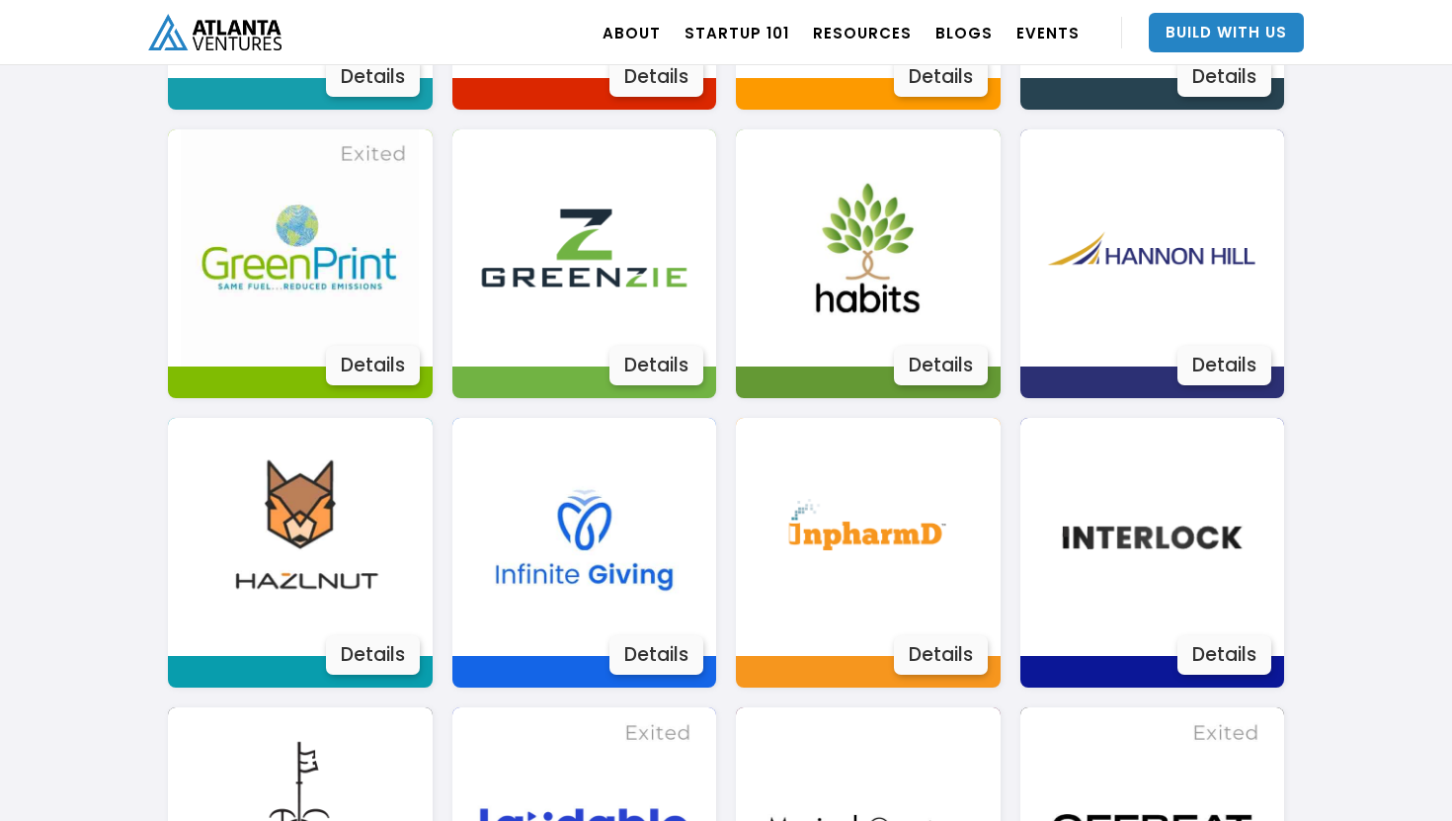
scroll to position [2245, 0]
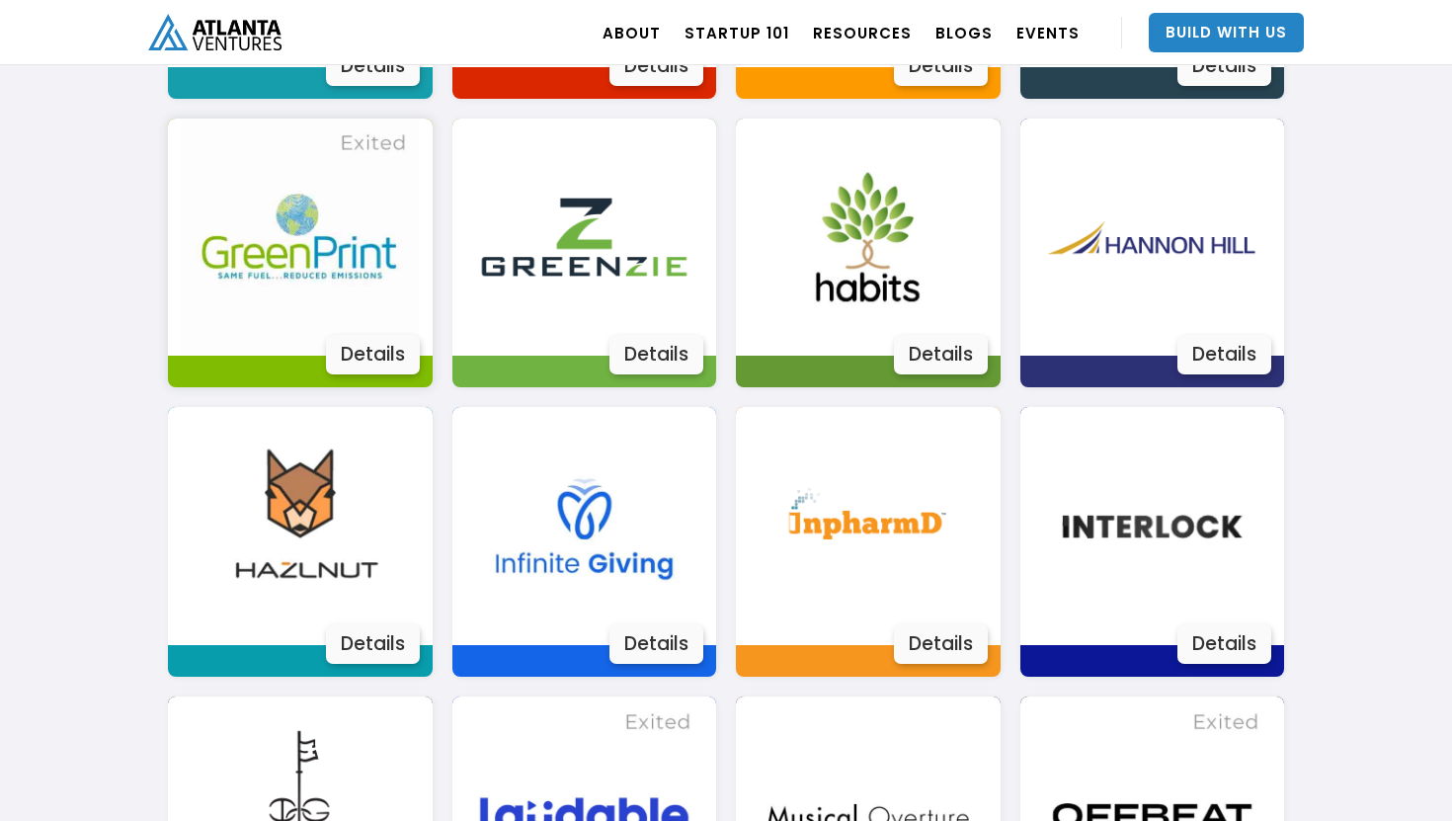
click at [333, 243] on img at bounding box center [300, 238] width 238 height 238
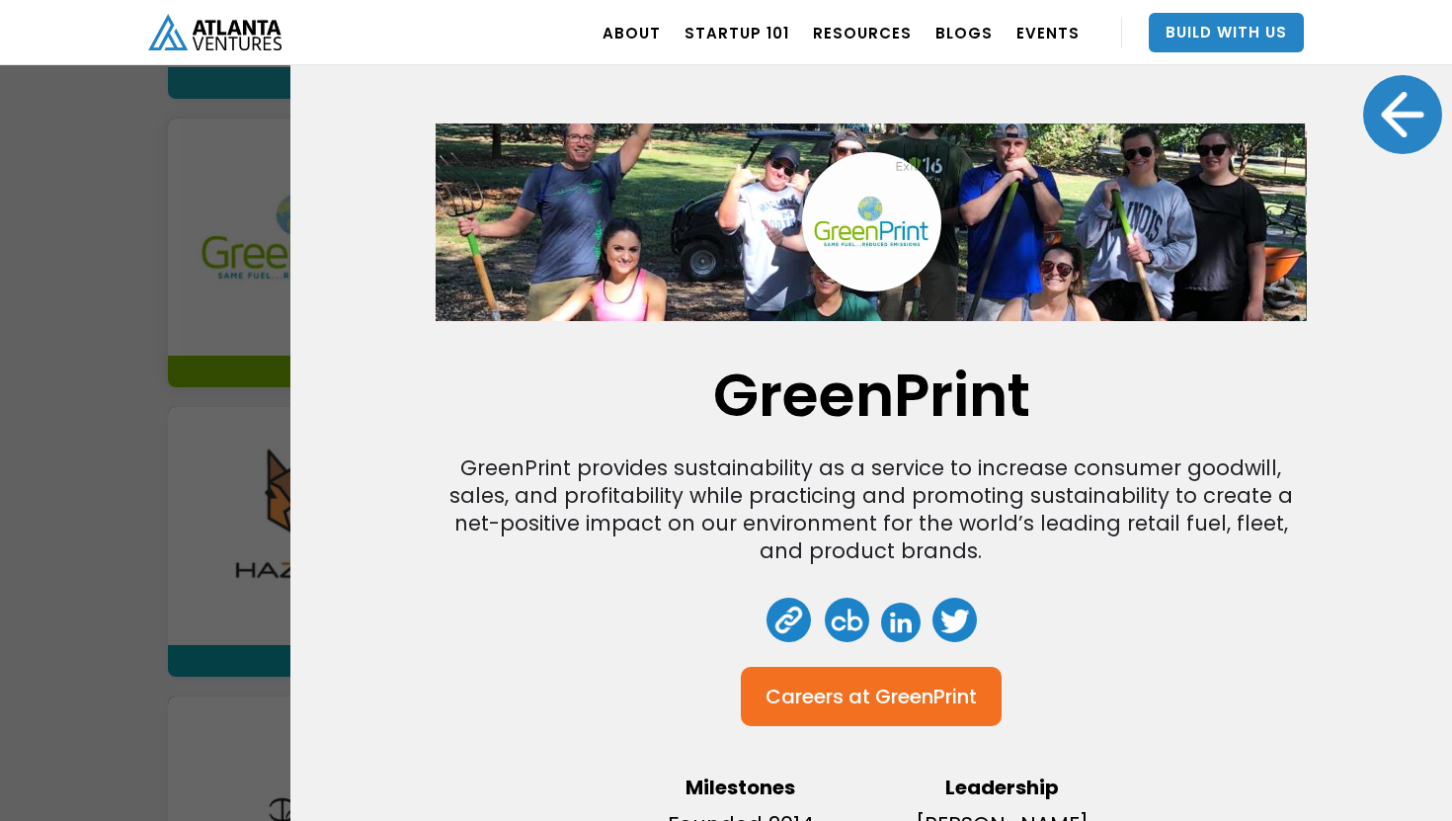
click at [1389, 102] on div at bounding box center [1402, 114] width 79 height 79
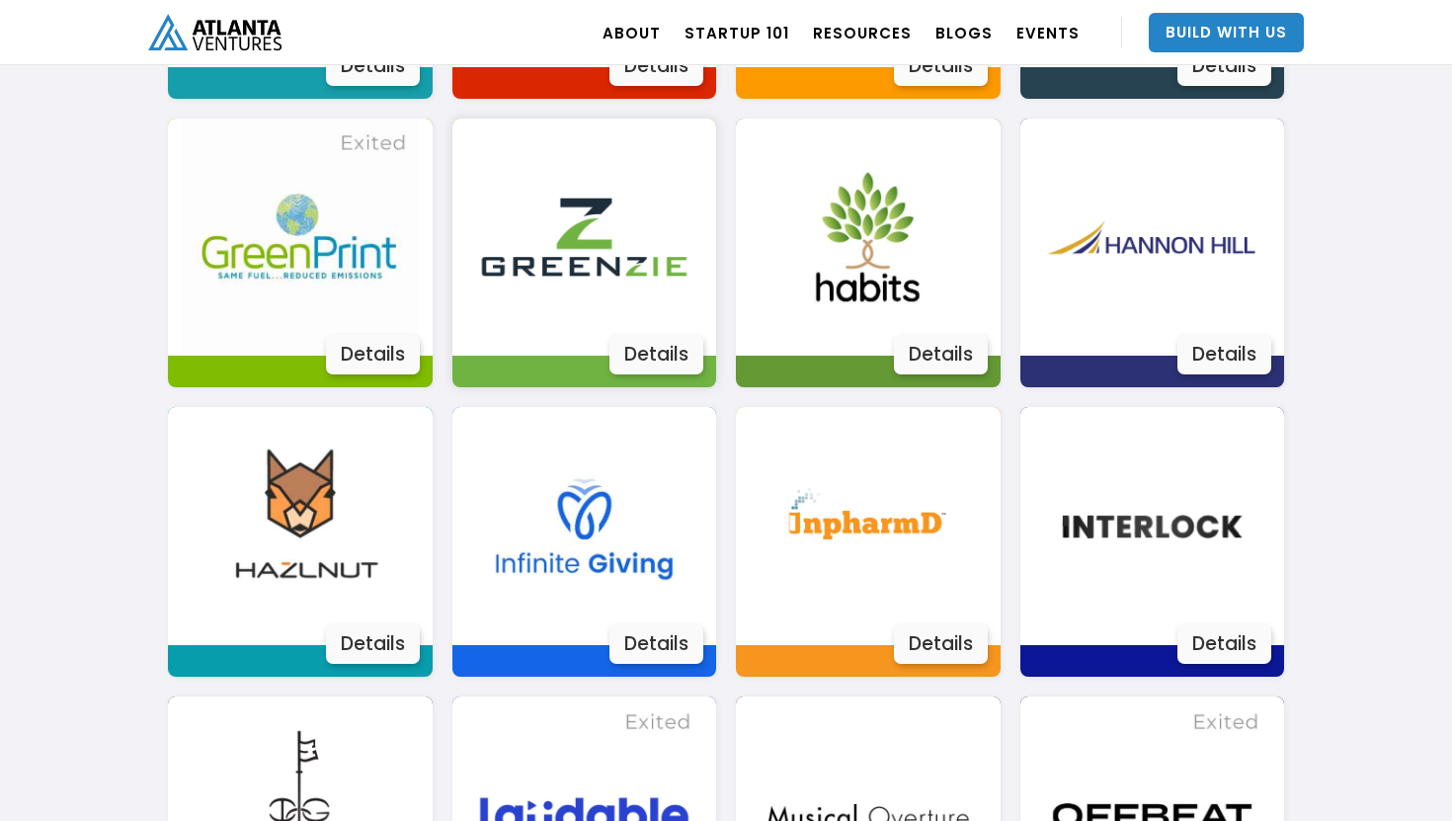
click at [584, 256] on img at bounding box center [584, 238] width 238 height 238
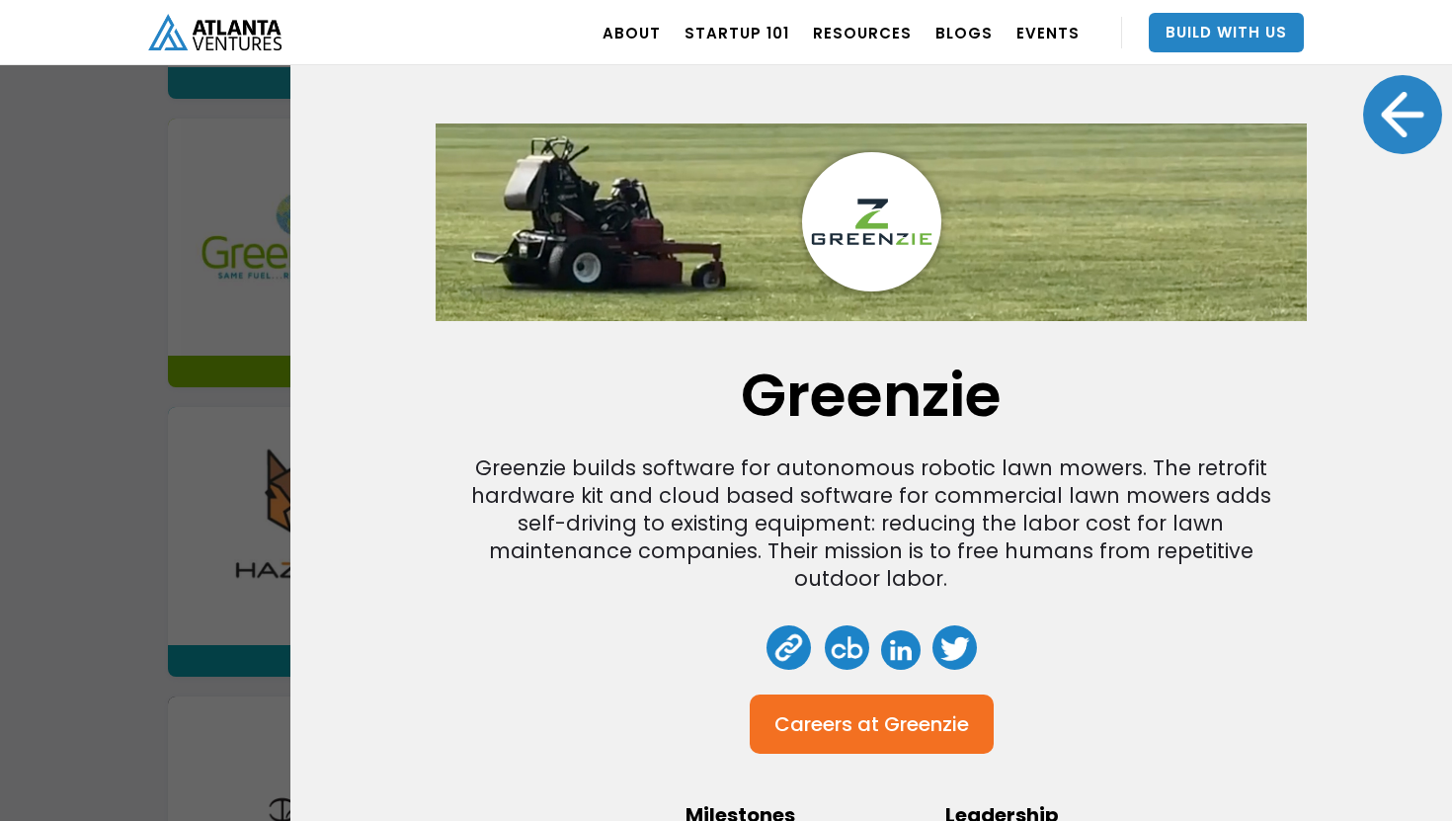
click at [1404, 92] on div at bounding box center [1402, 114] width 79 height 79
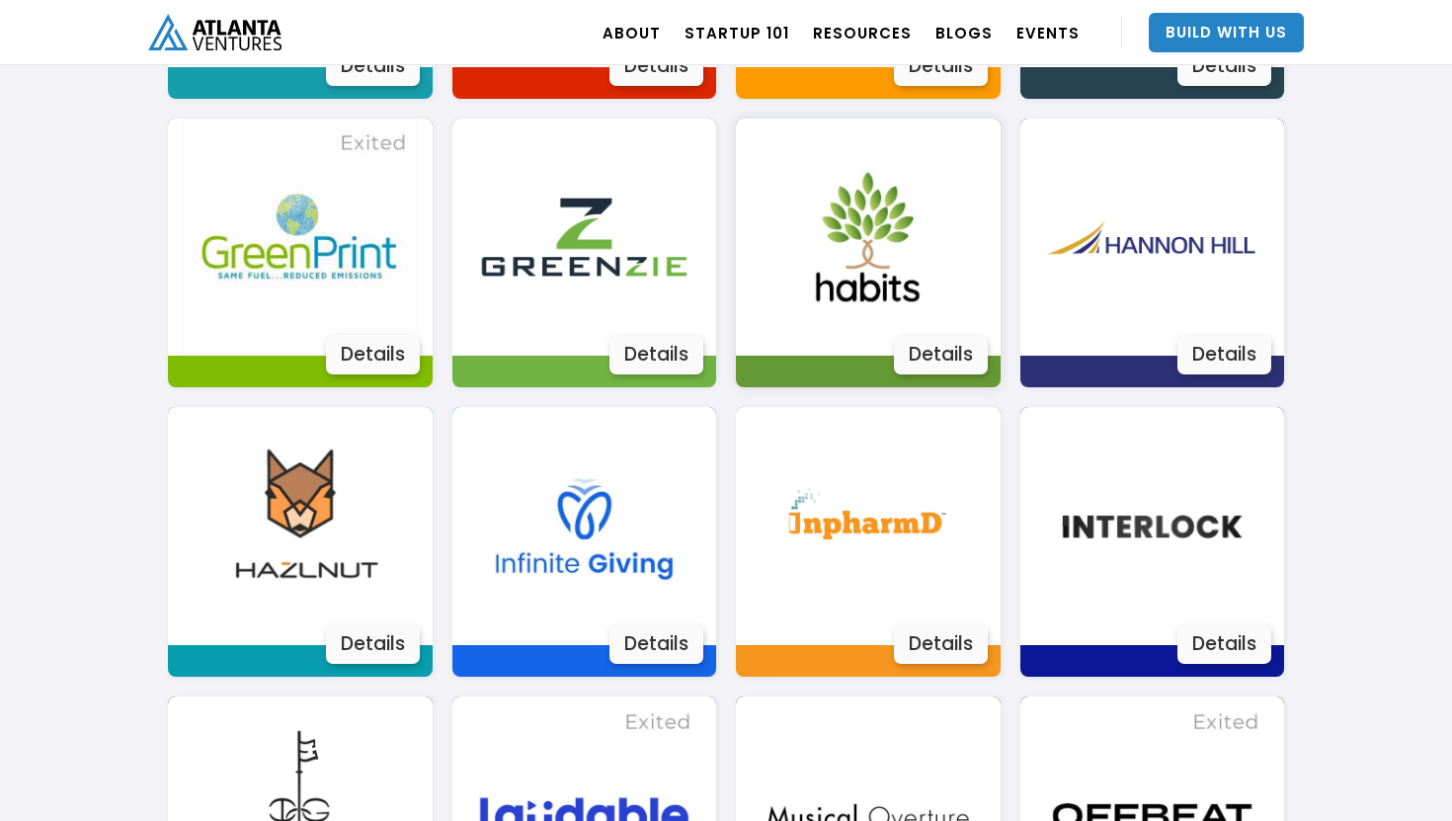
click at [905, 246] on img at bounding box center [868, 238] width 238 height 238
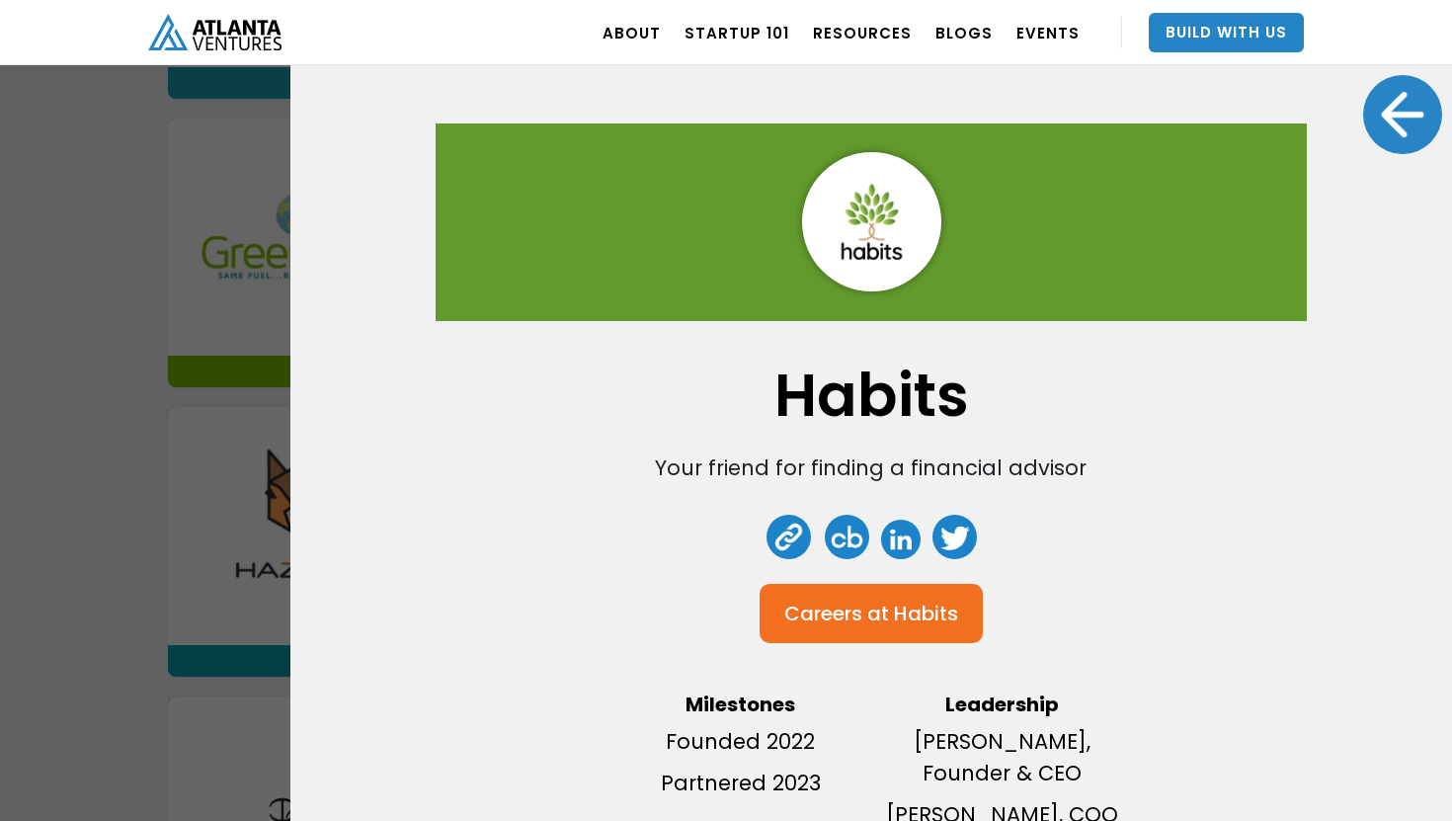
click at [1409, 134] on div at bounding box center [1402, 114] width 79 height 79
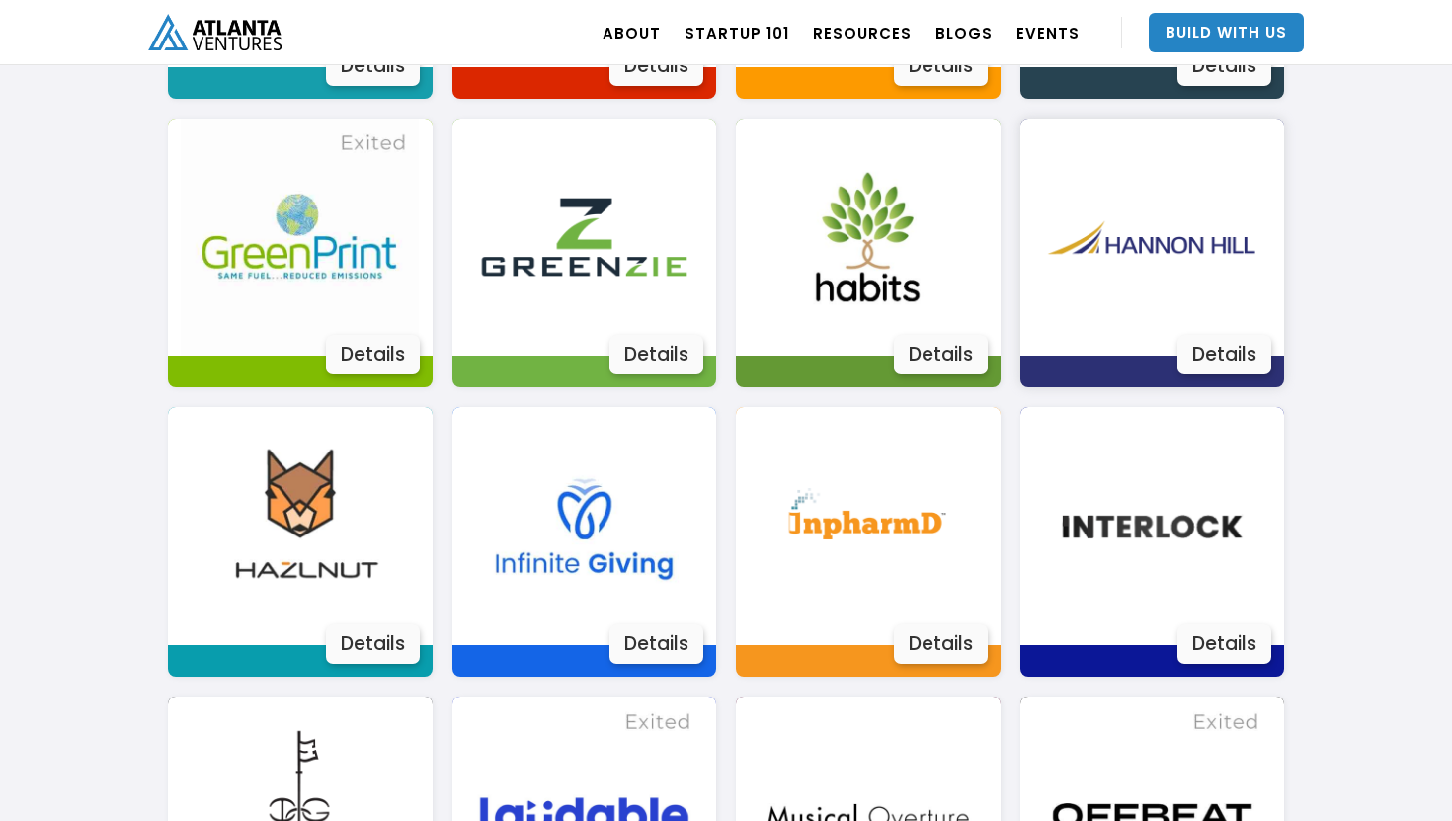
click at [1173, 284] on img at bounding box center [1152, 238] width 238 height 238
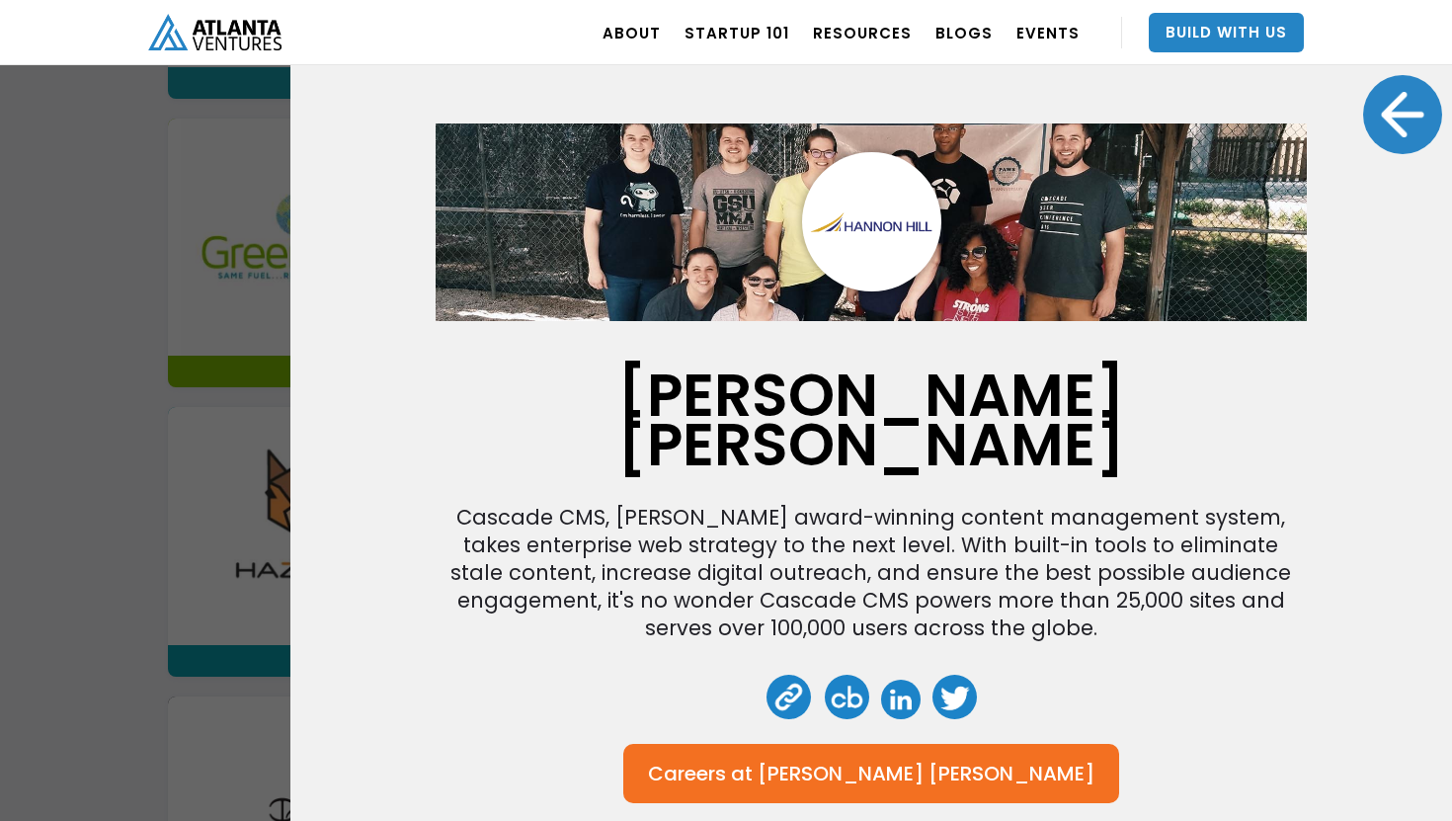
click at [1408, 108] on div at bounding box center [1402, 114] width 79 height 79
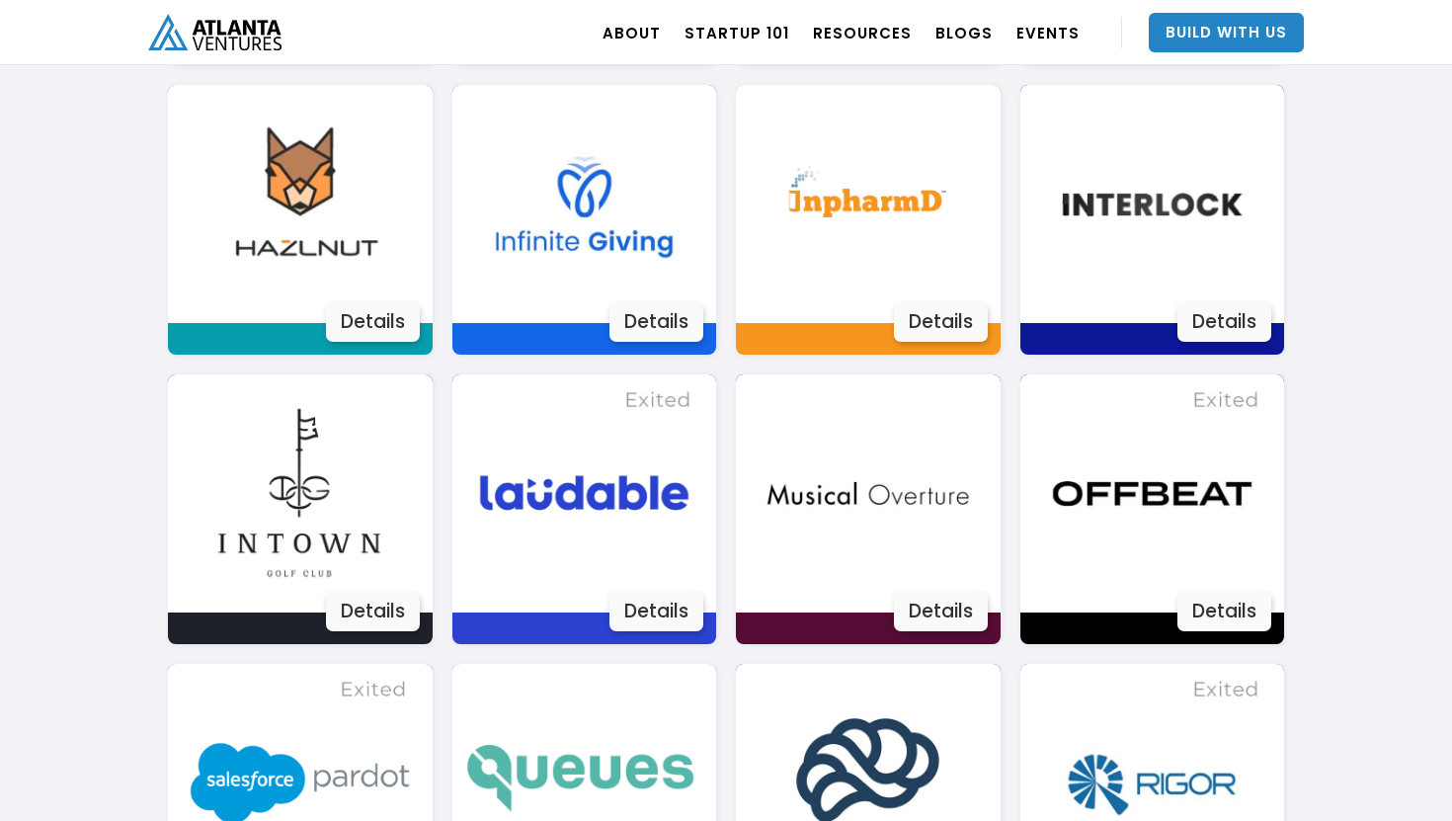
scroll to position [2570, 0]
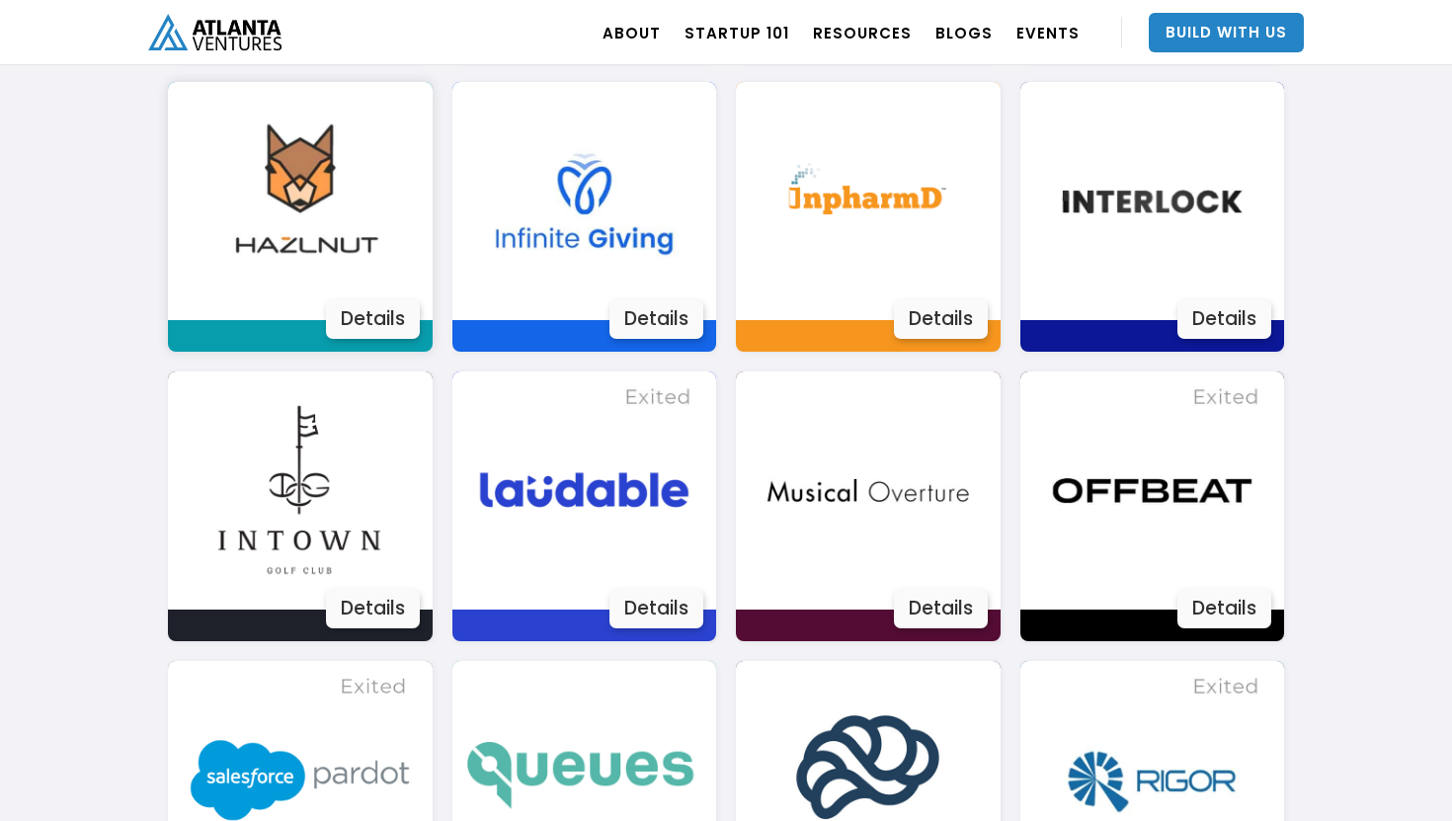
click at [230, 271] on img at bounding box center [300, 201] width 238 height 238
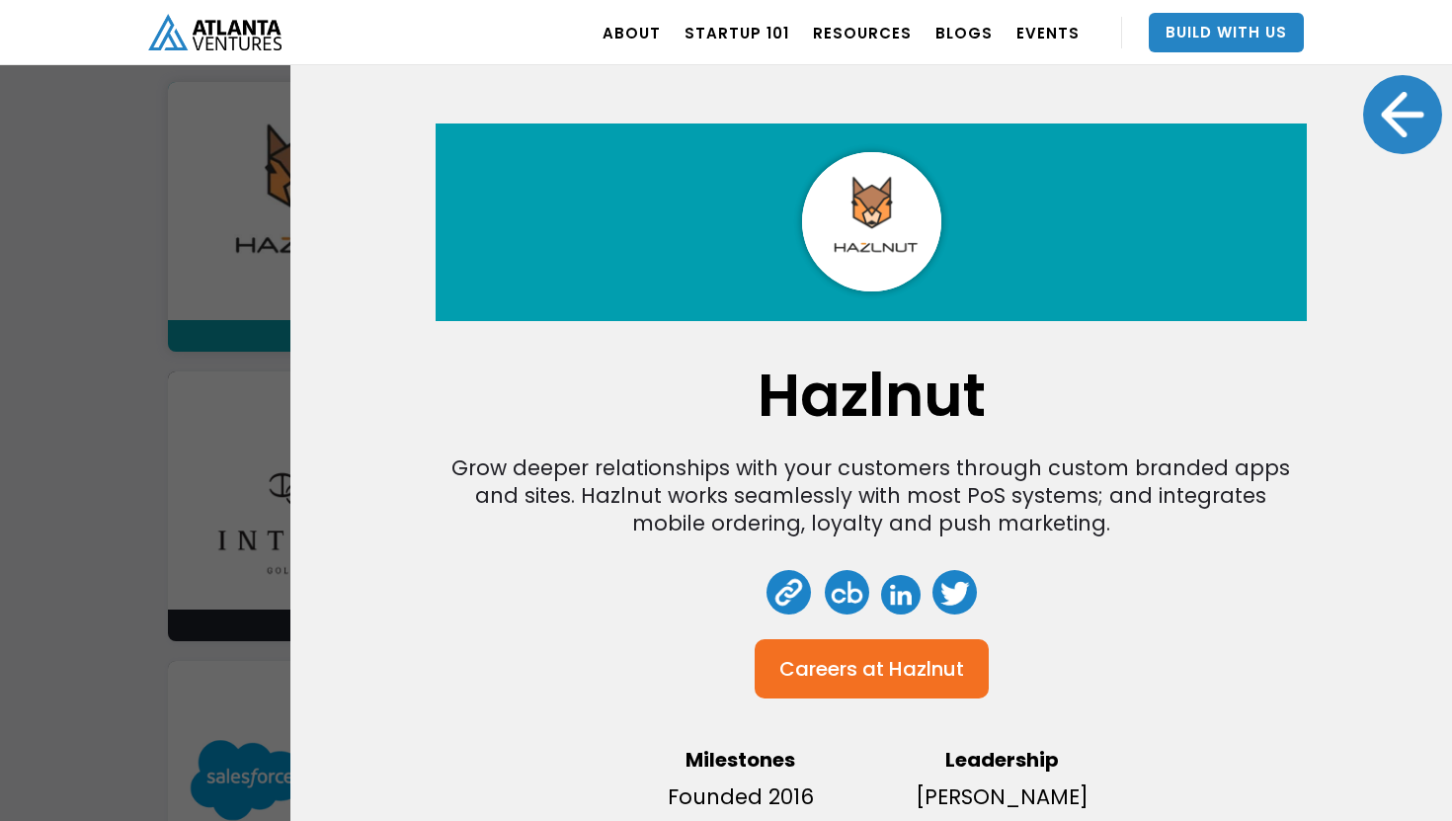
click at [799, 604] on link at bounding box center [789, 592] width 44 height 44
click at [1366, 127] on div at bounding box center [1402, 114] width 79 height 79
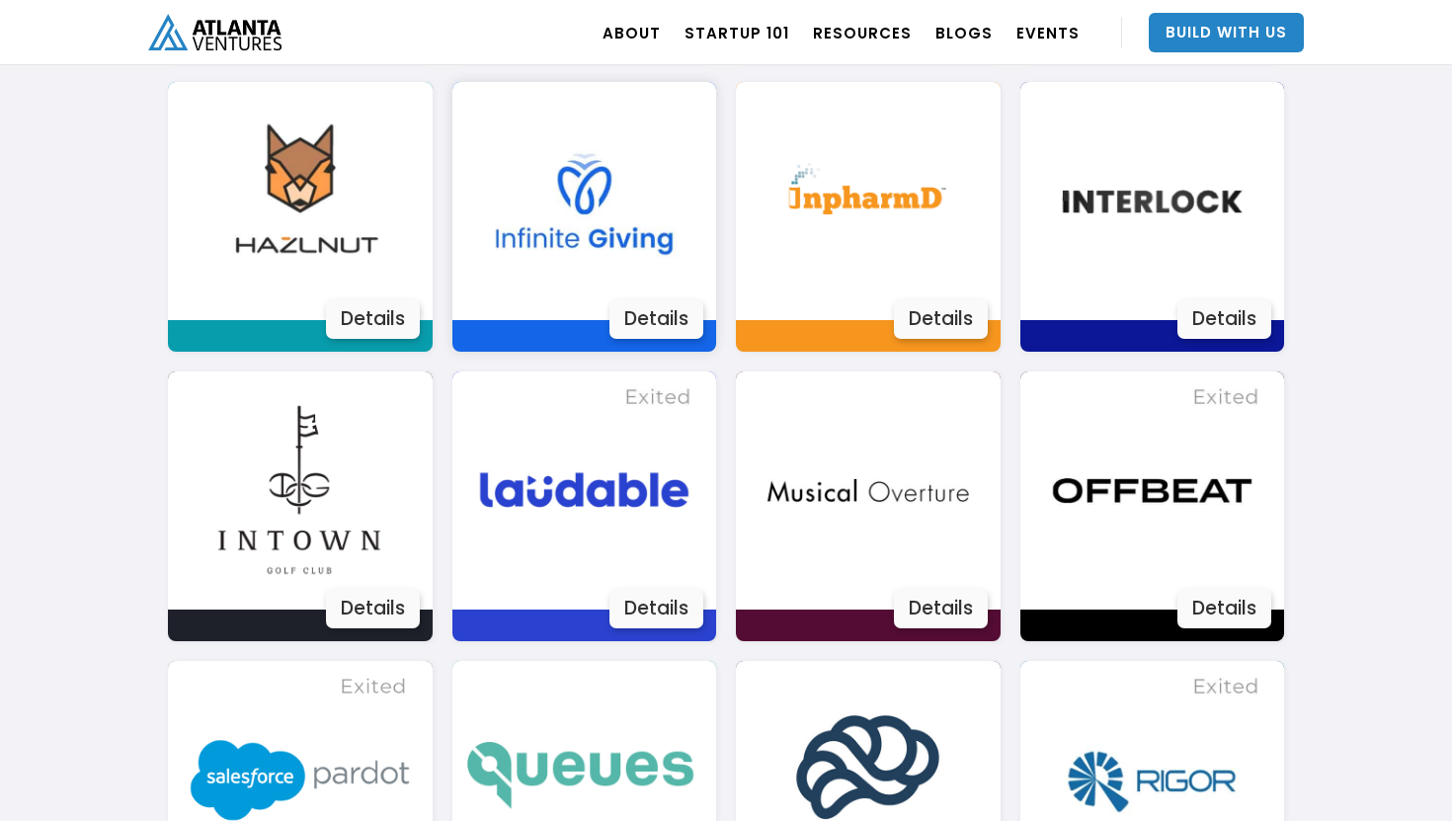
click at [590, 253] on img at bounding box center [584, 201] width 238 height 238
